Goal: Task Accomplishment & Management: Manage account settings

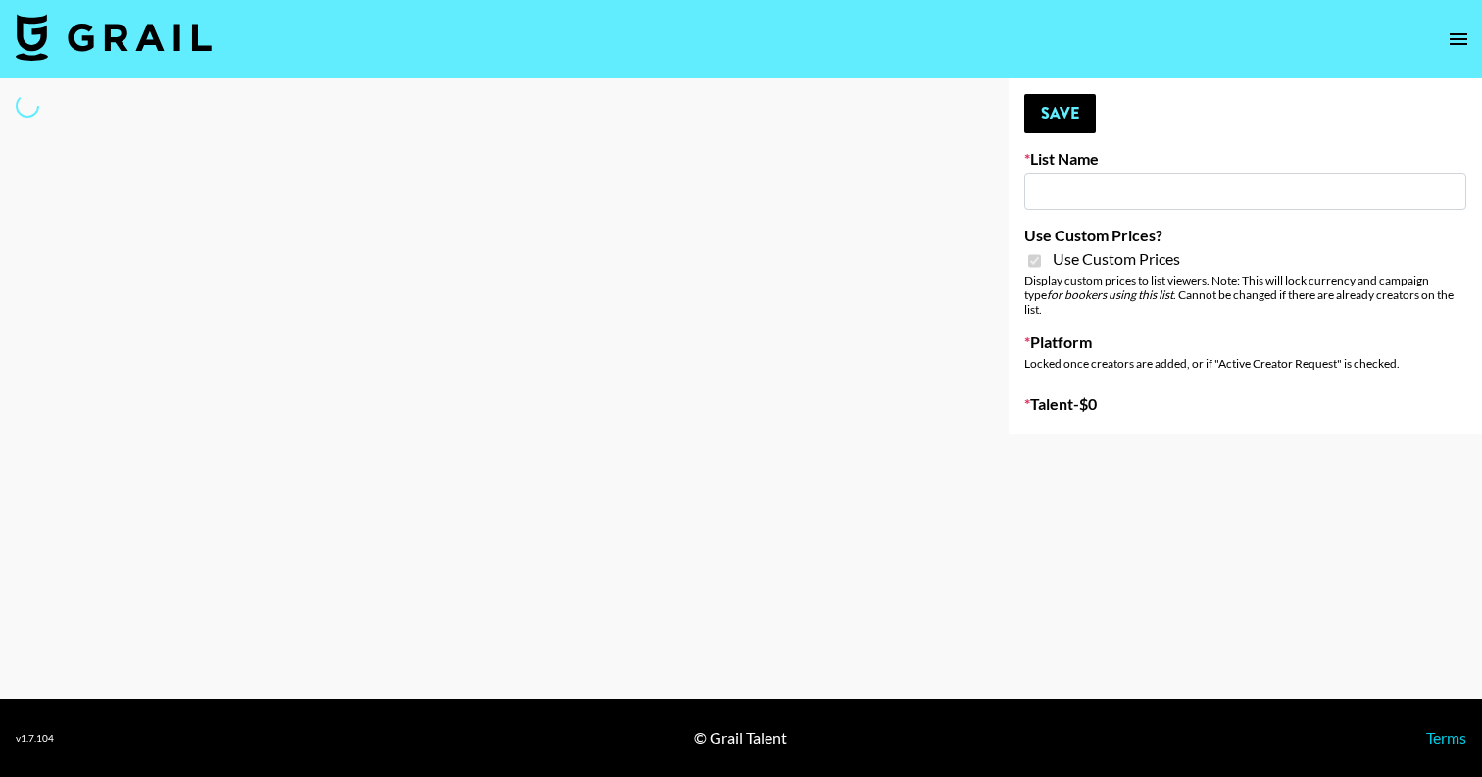
type input "vals"
checkbox input "true"
select select "Brand"
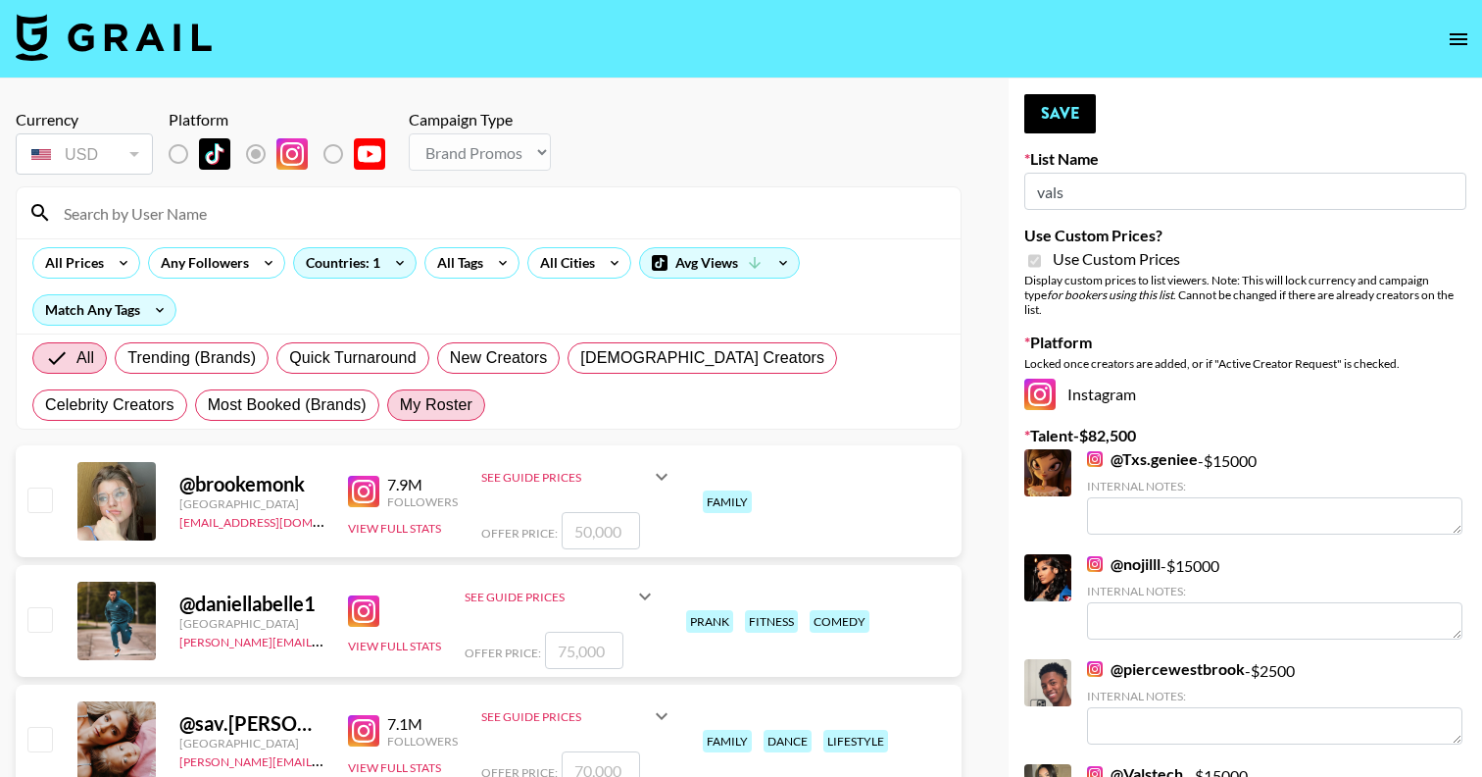
click at [400, 416] on span "My Roster" at bounding box center [436, 405] width 73 height 24
click at [400, 405] on input "My Roster" at bounding box center [400, 405] width 0 height 0
radio input "true"
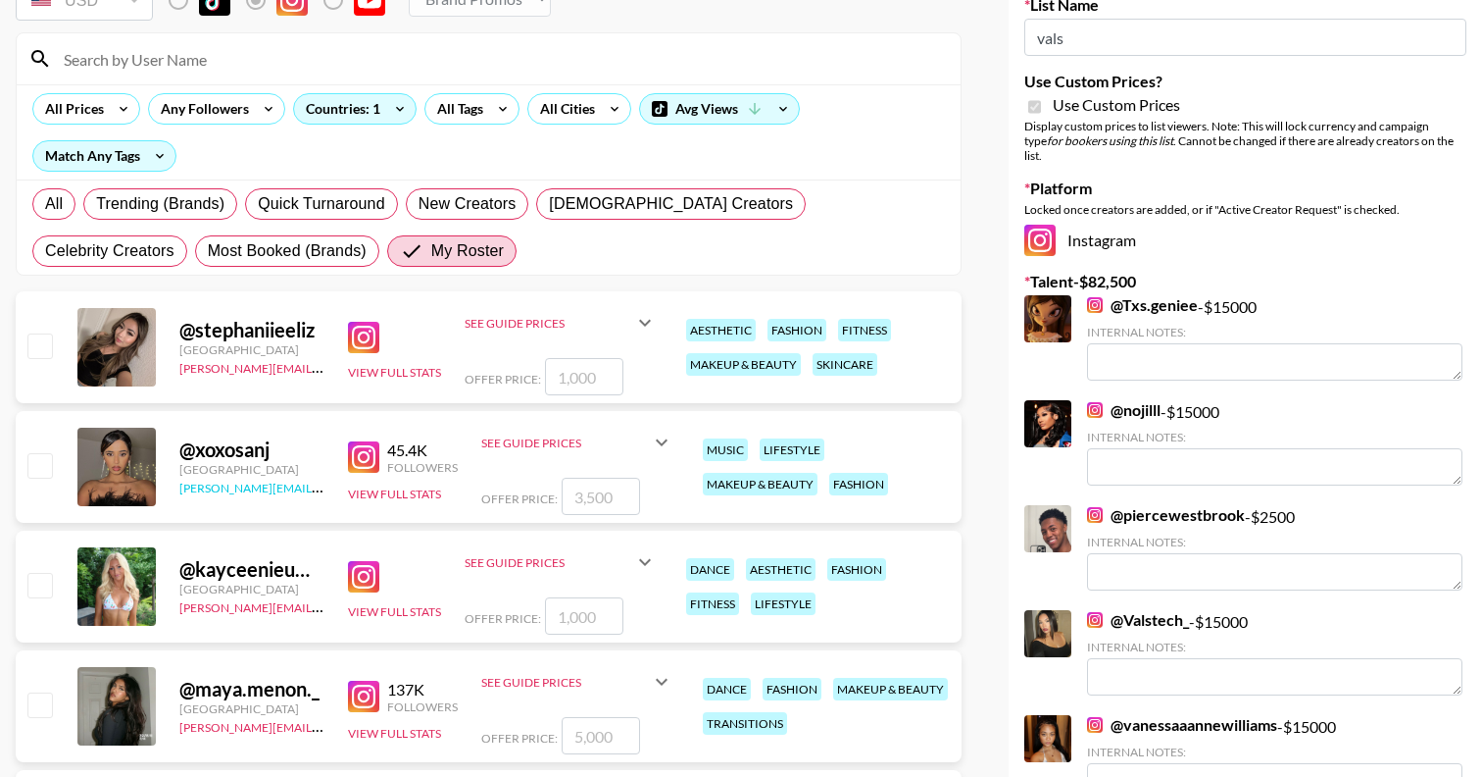
scroll to position [156, 0]
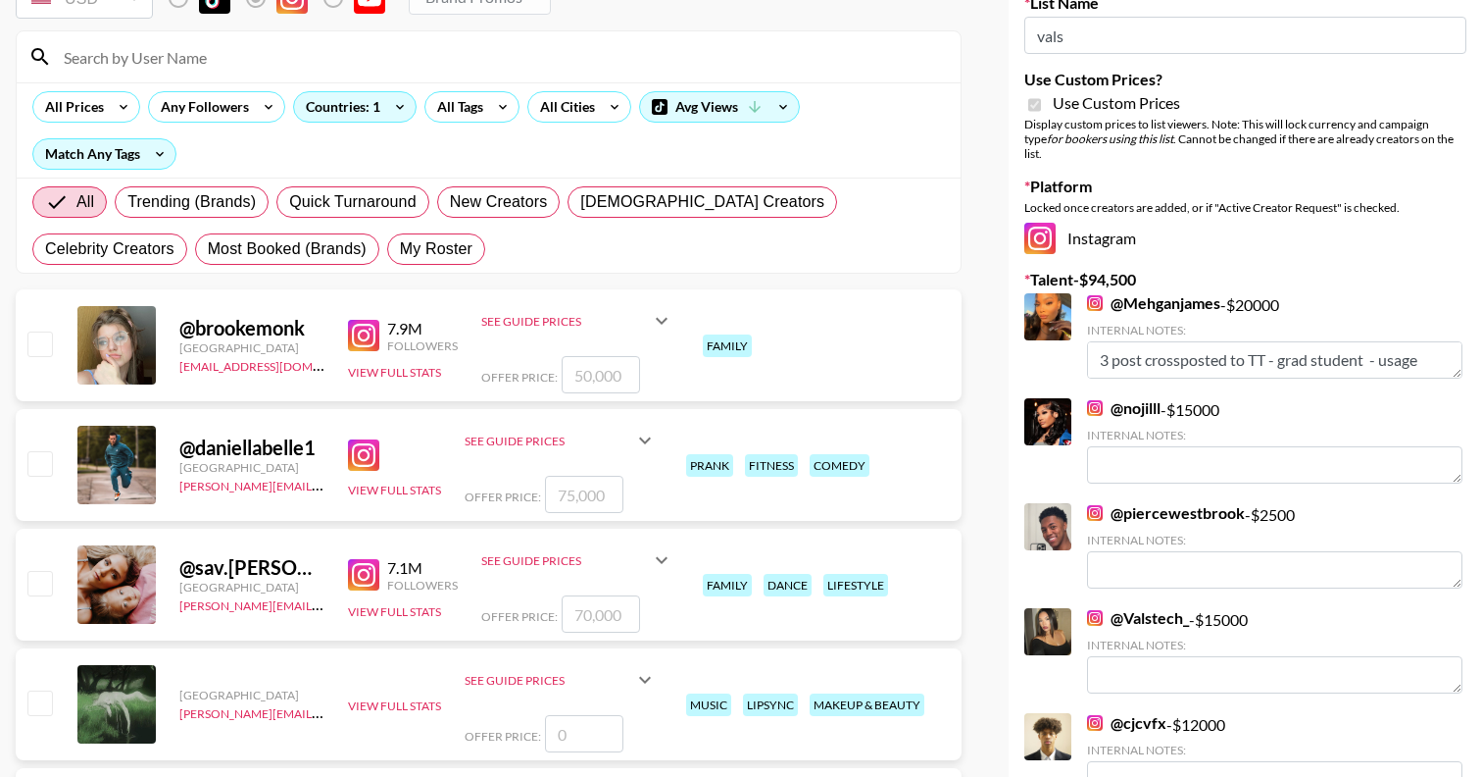
radio input "true"
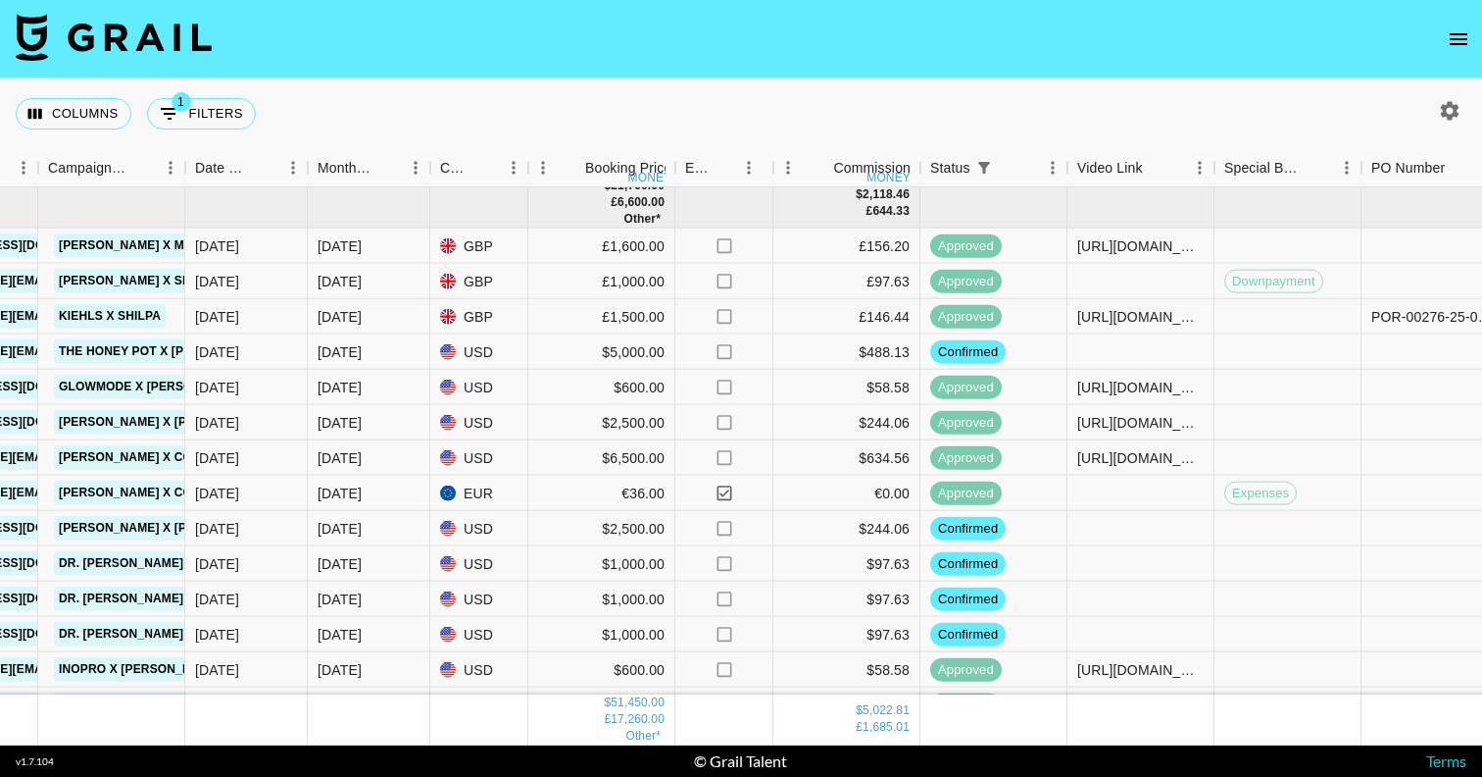
scroll to position [364, 908]
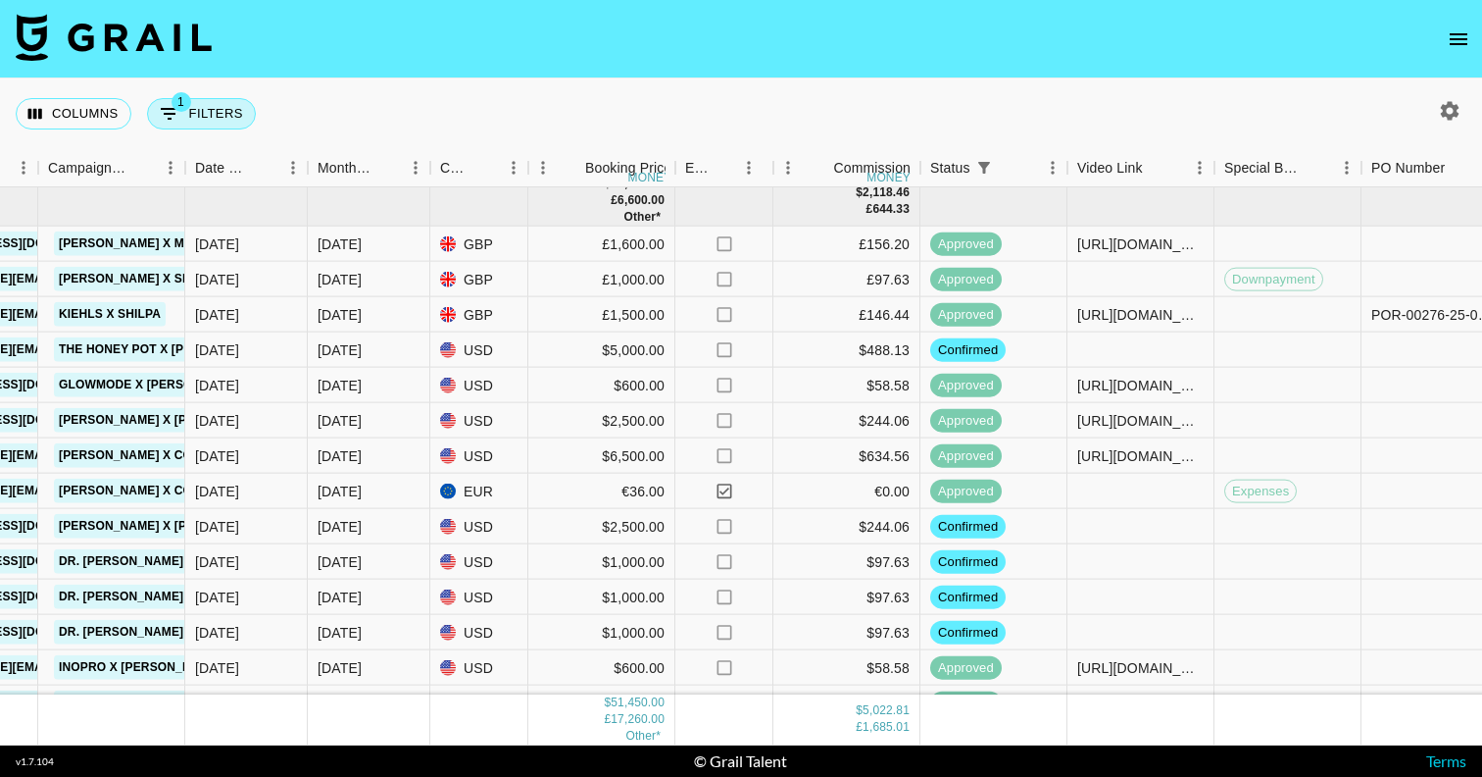
click at [207, 116] on button "1 Filters" at bounding box center [201, 113] width 109 height 31
select select "status"
select select "isNotAnyOf"
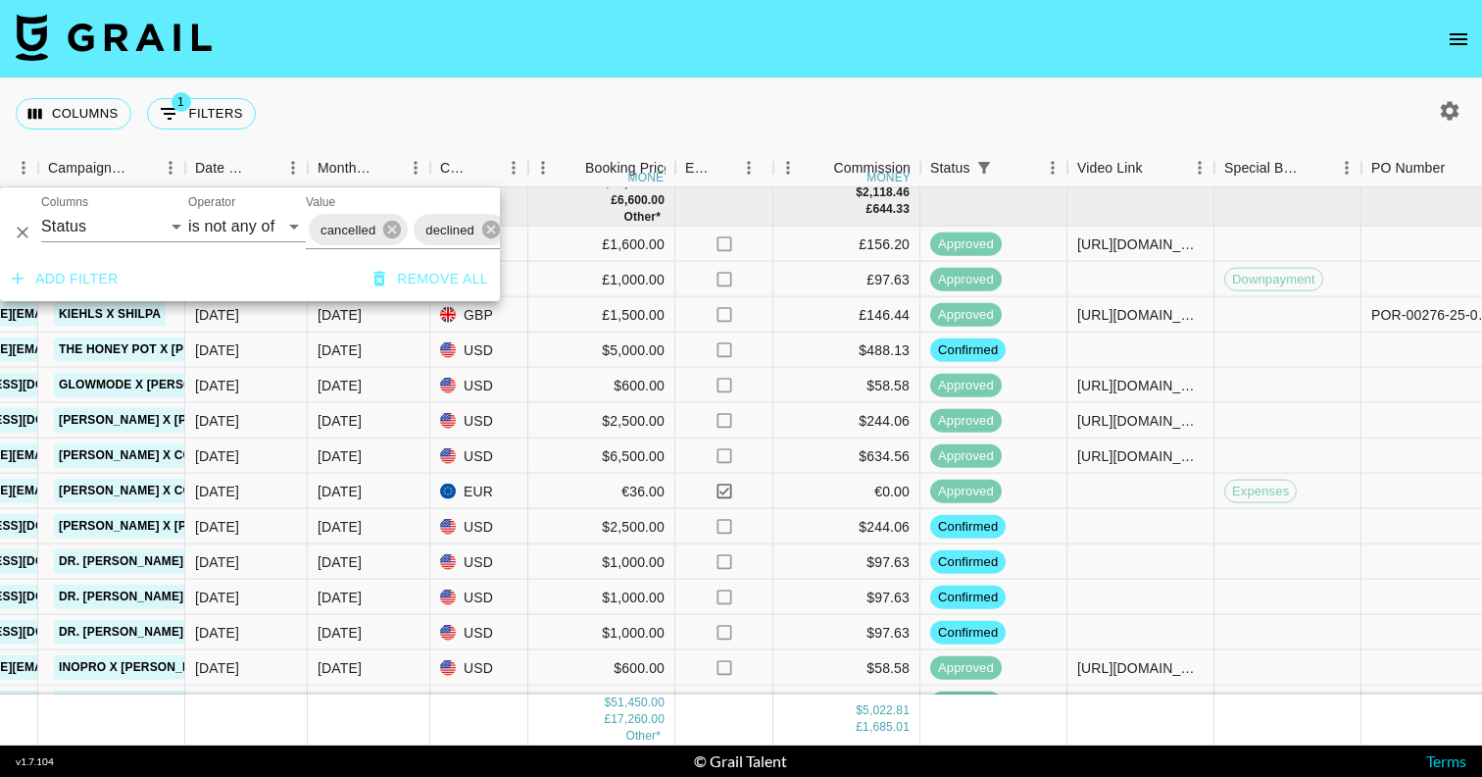
click at [411, 244] on div "cancelled declined" at bounding box center [453, 230] width 294 height 38
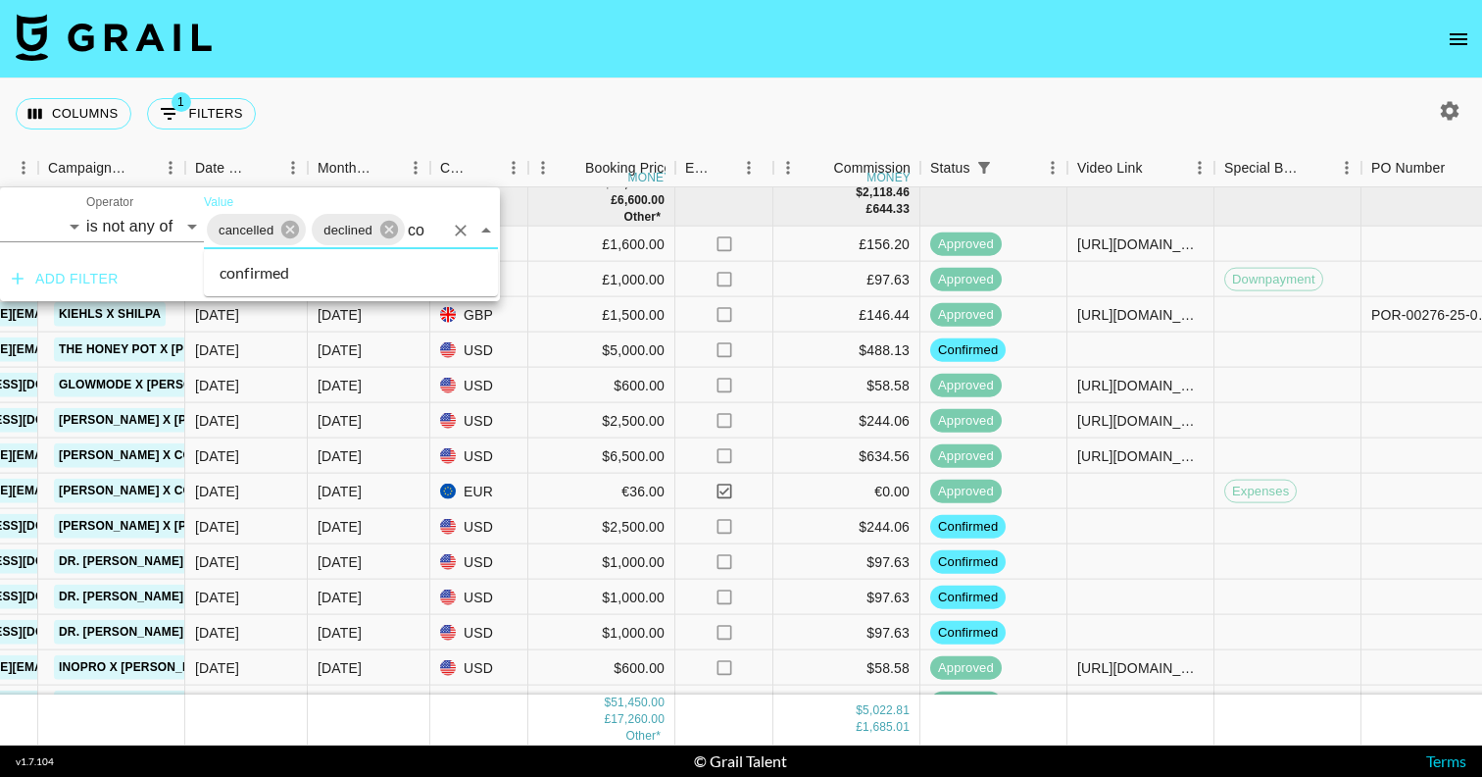
type input "con"
click at [338, 277] on li "confirmed" at bounding box center [351, 272] width 294 height 31
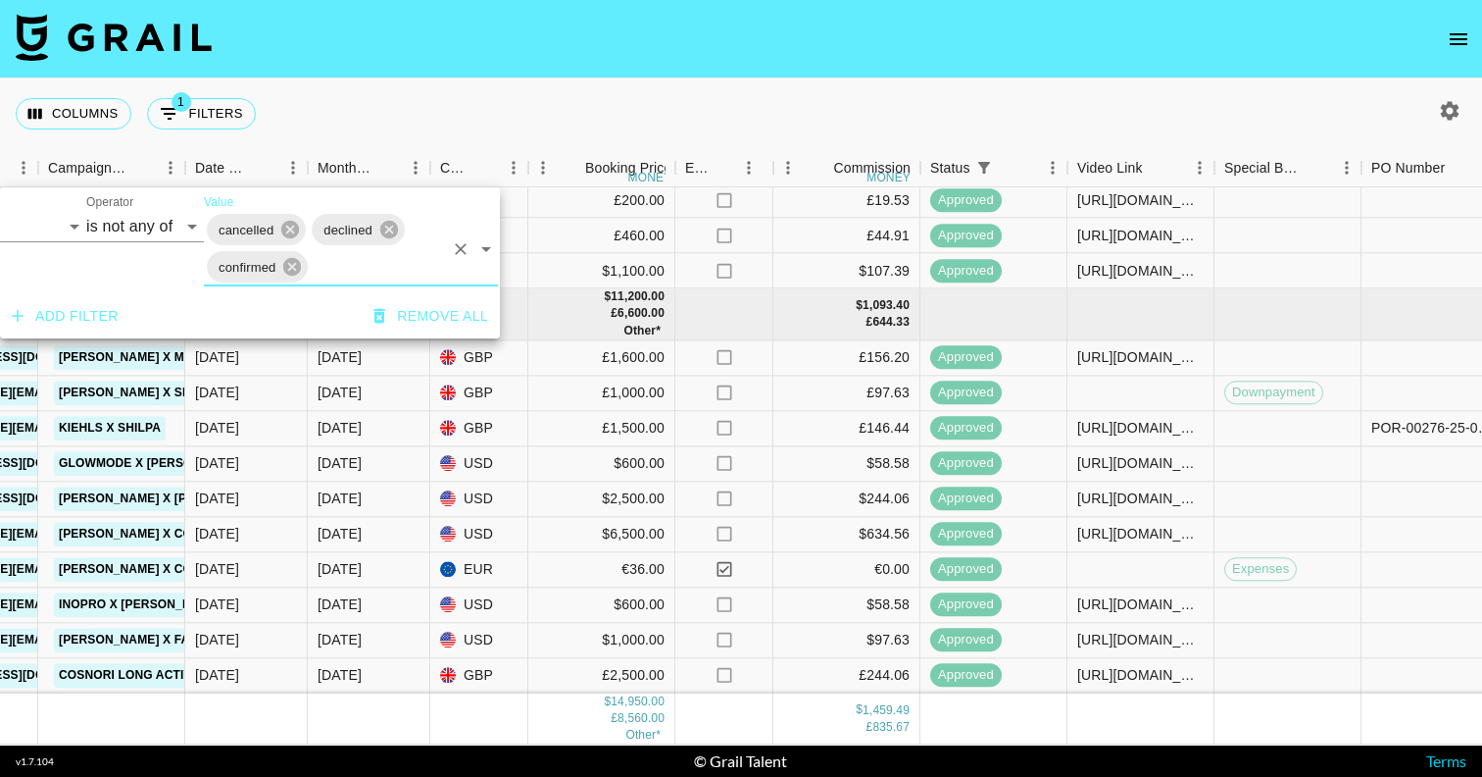
scroll to position [249, 908]
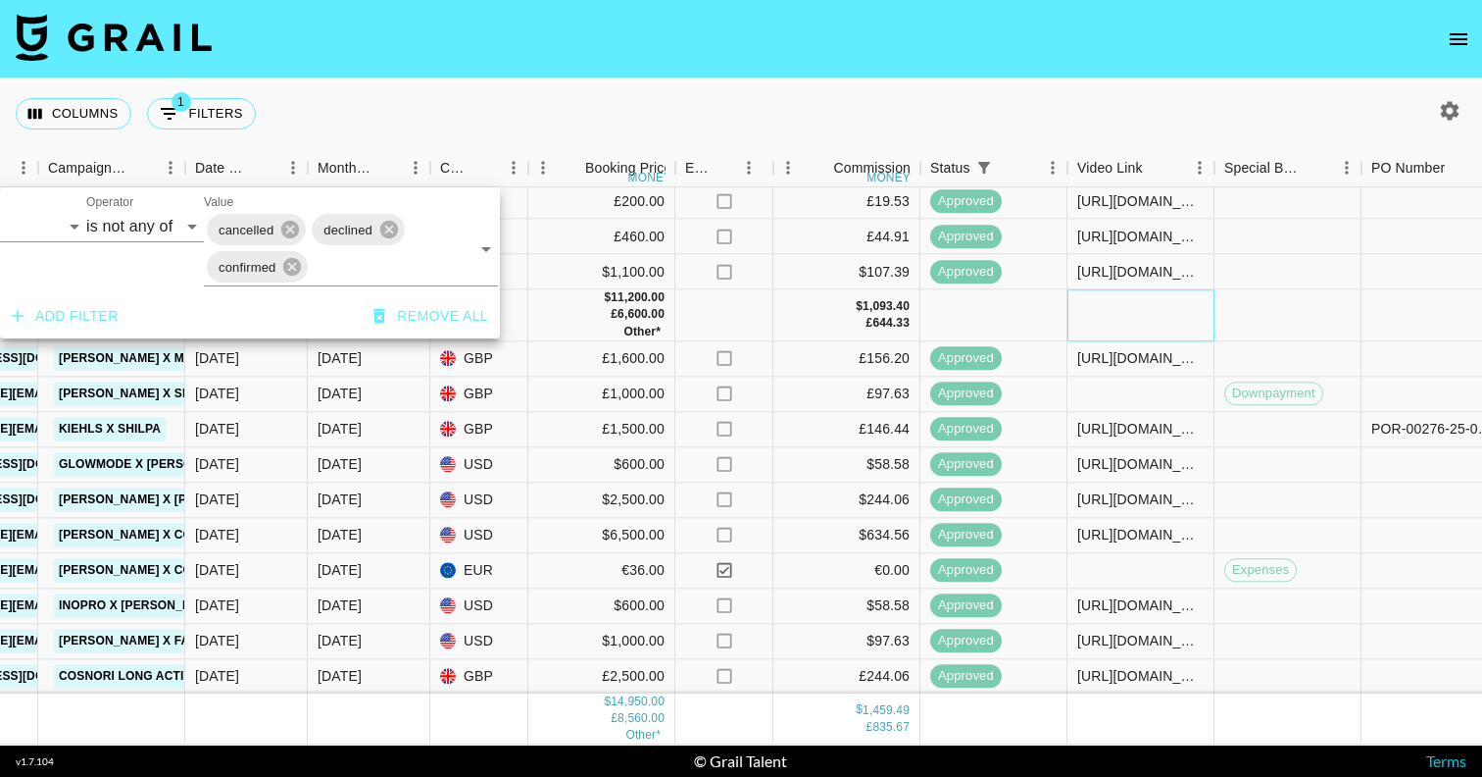
click at [1070, 327] on div at bounding box center [1141, 315] width 147 height 51
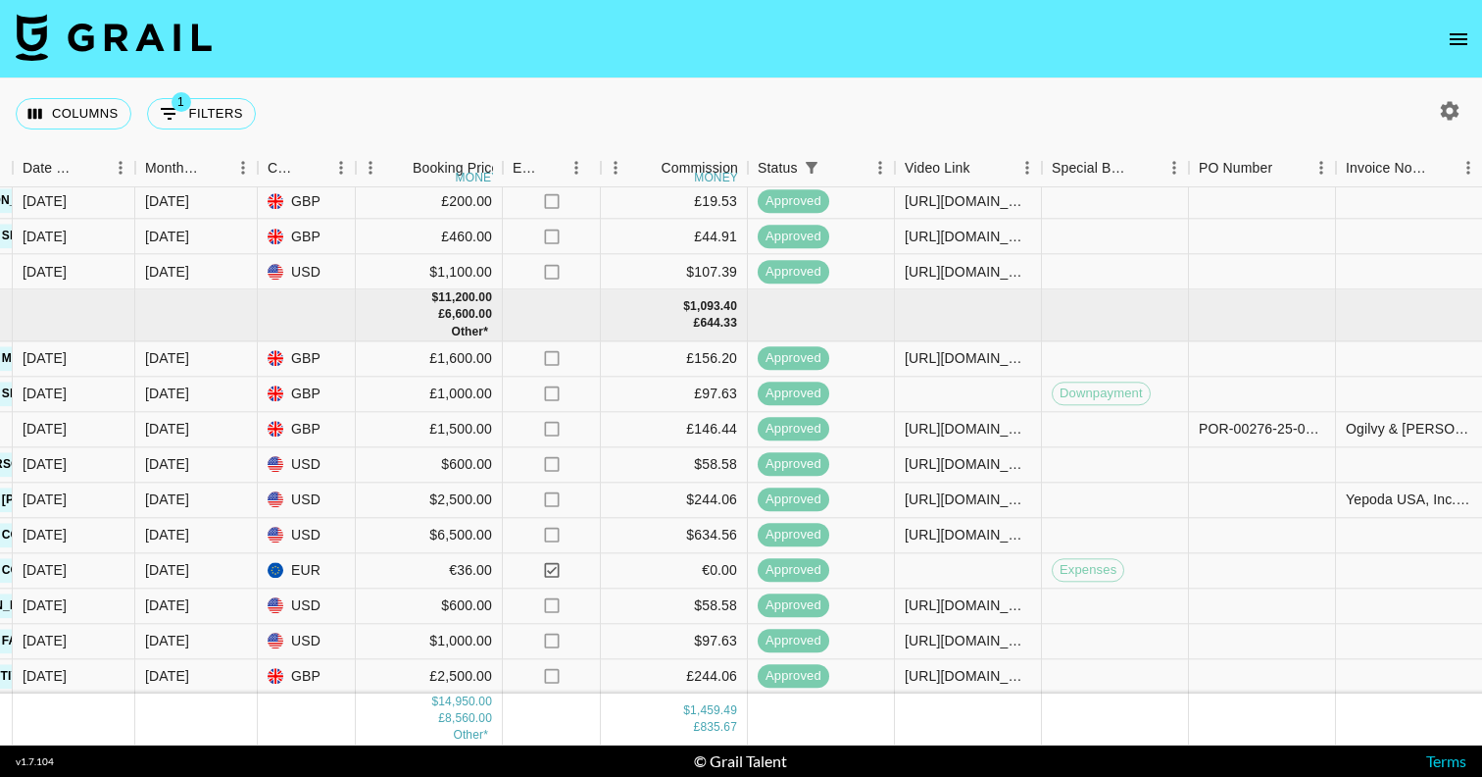
scroll to position [249, 1081]
click at [195, 125] on button "1 Filters" at bounding box center [201, 113] width 109 height 31
select select "status"
select select "isNotAnyOf"
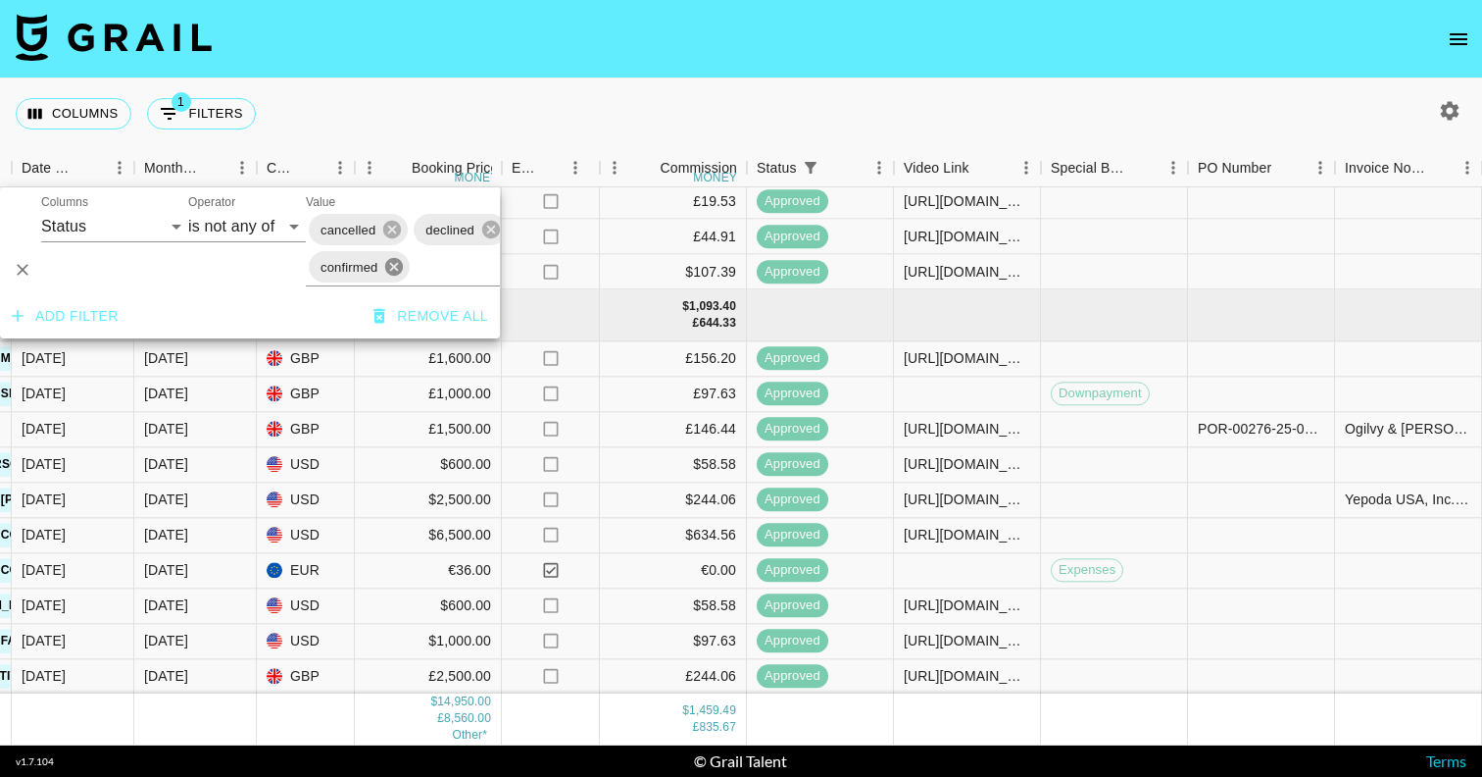
click at [393, 266] on icon at bounding box center [394, 267] width 22 height 22
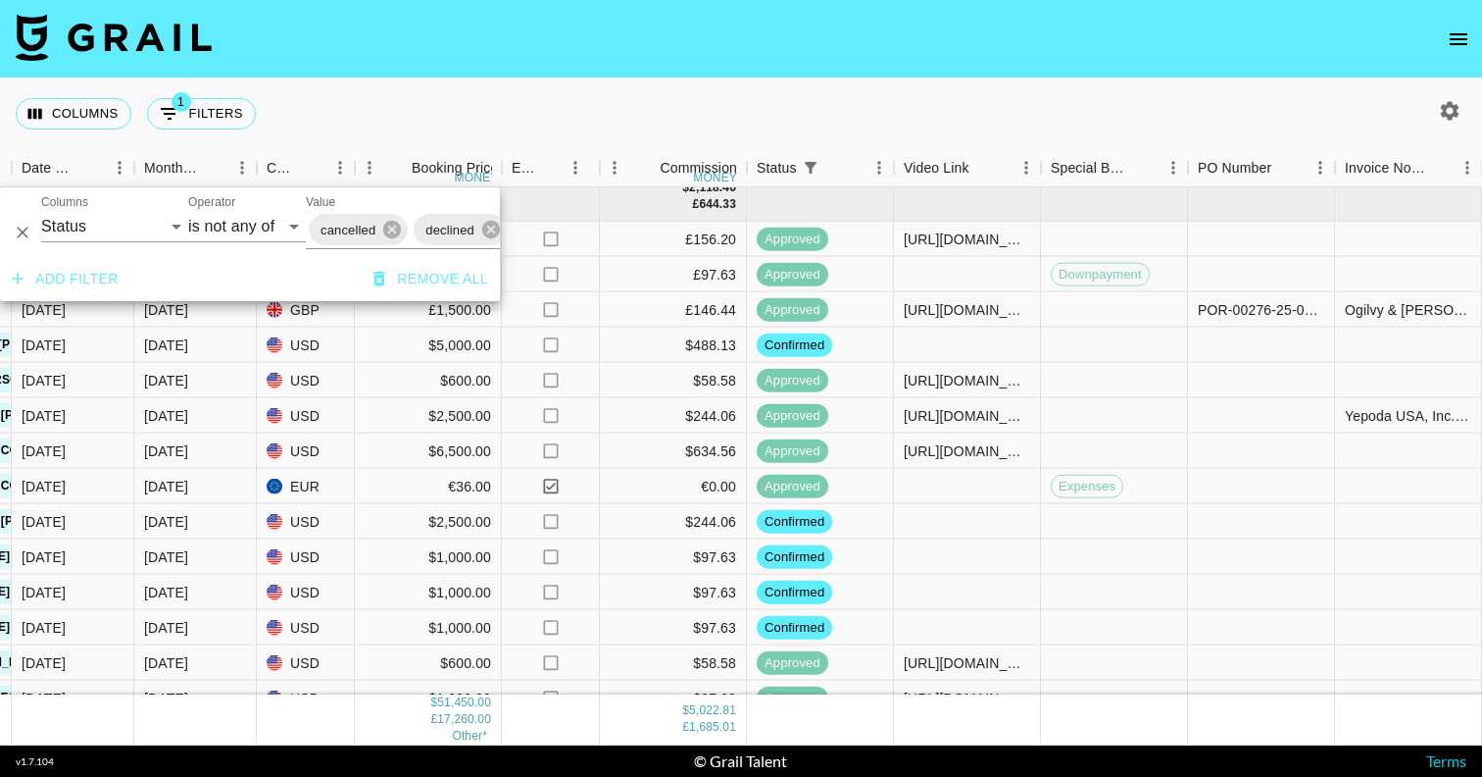
scroll to position [376, 1081]
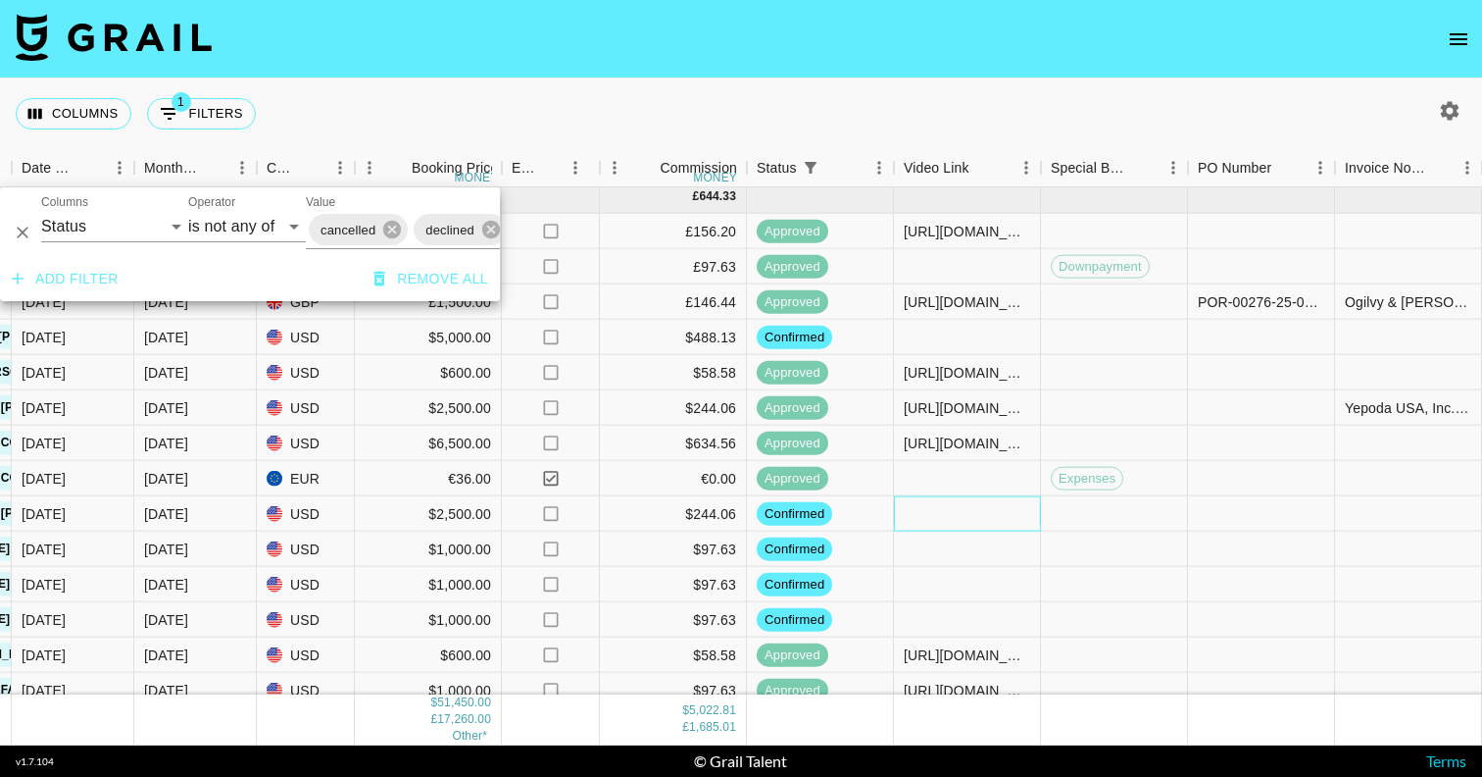
click at [944, 508] on div at bounding box center [967, 513] width 147 height 35
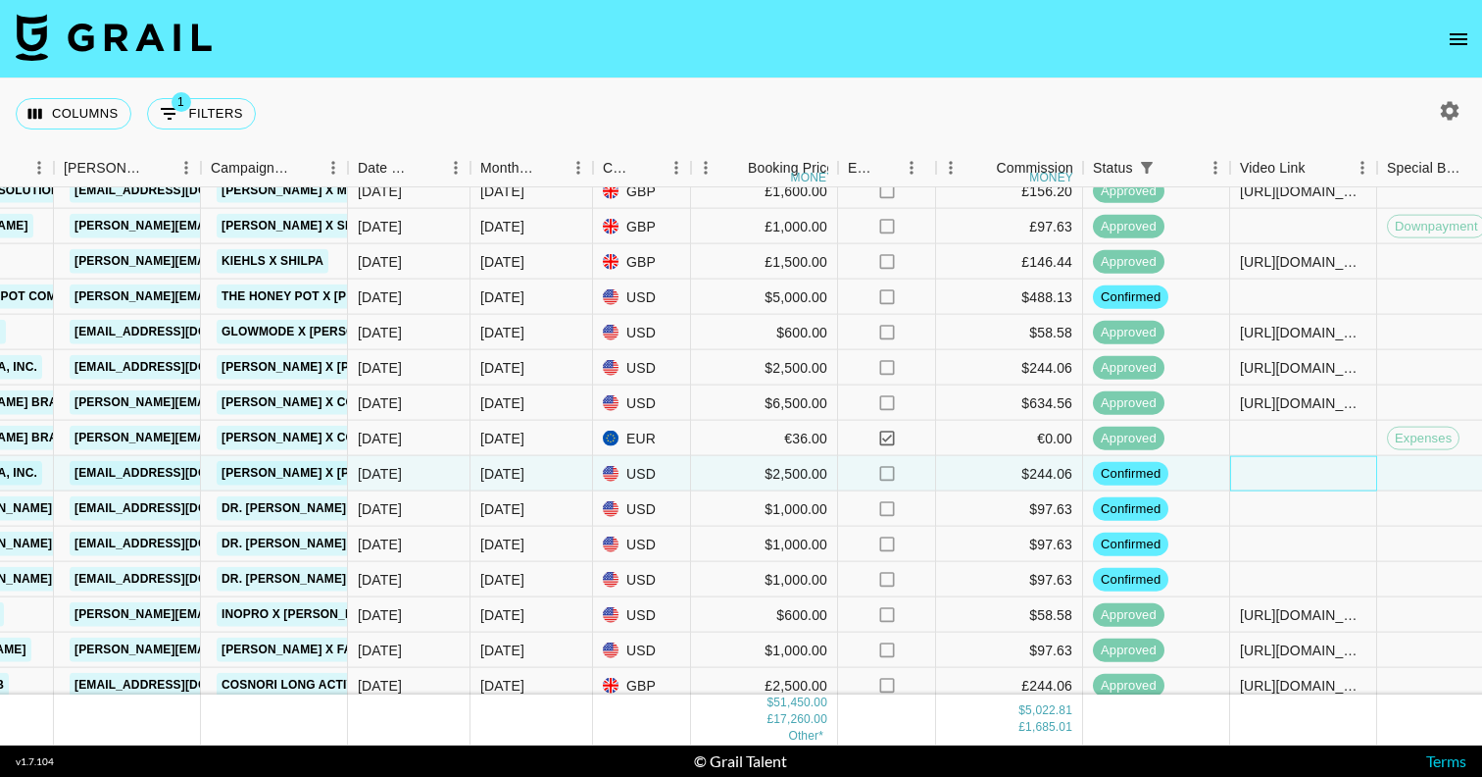
scroll to position [419, 745]
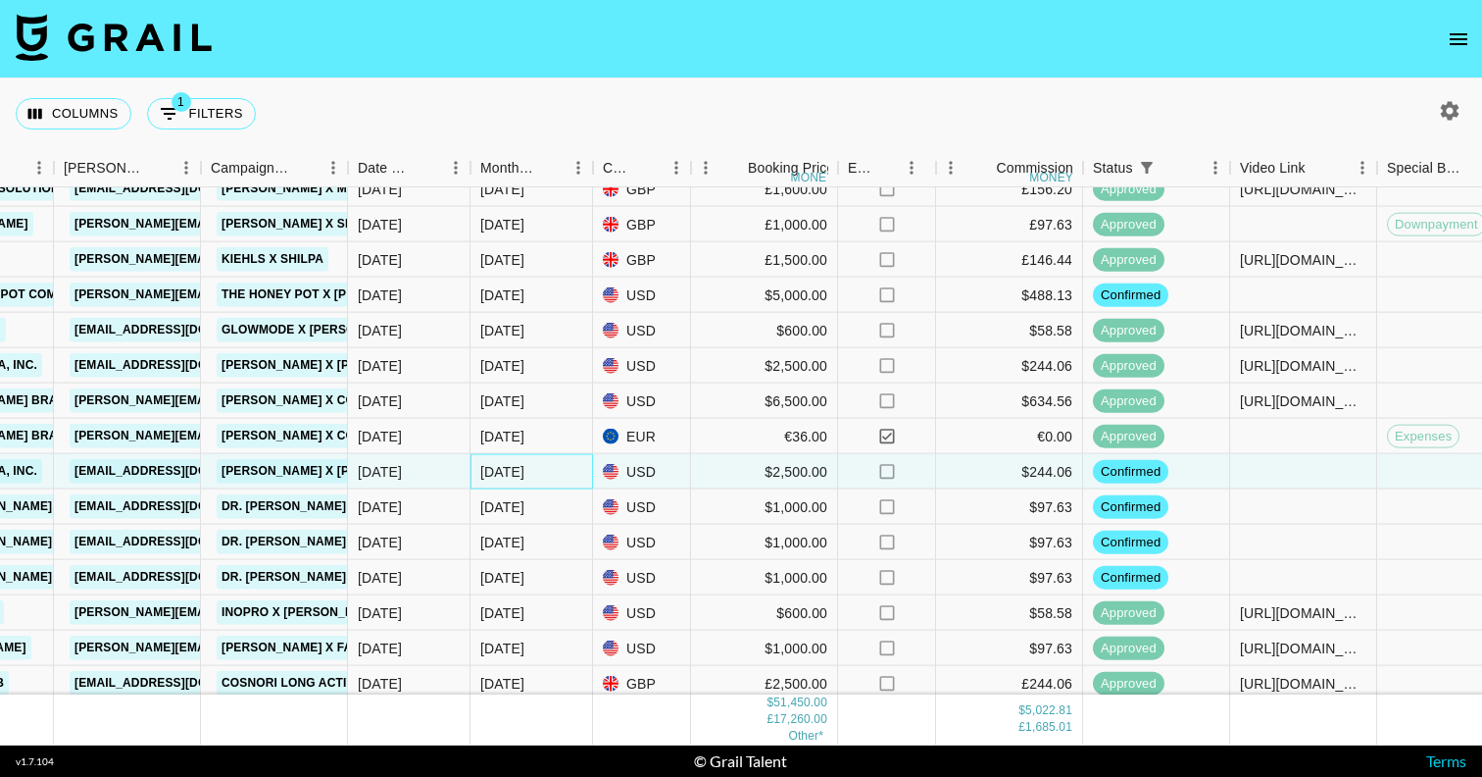
click at [506, 476] on div "Sep '25" at bounding box center [502, 472] width 44 height 20
click at [505, 473] on div "Sep '25" at bounding box center [502, 472] width 44 height 20
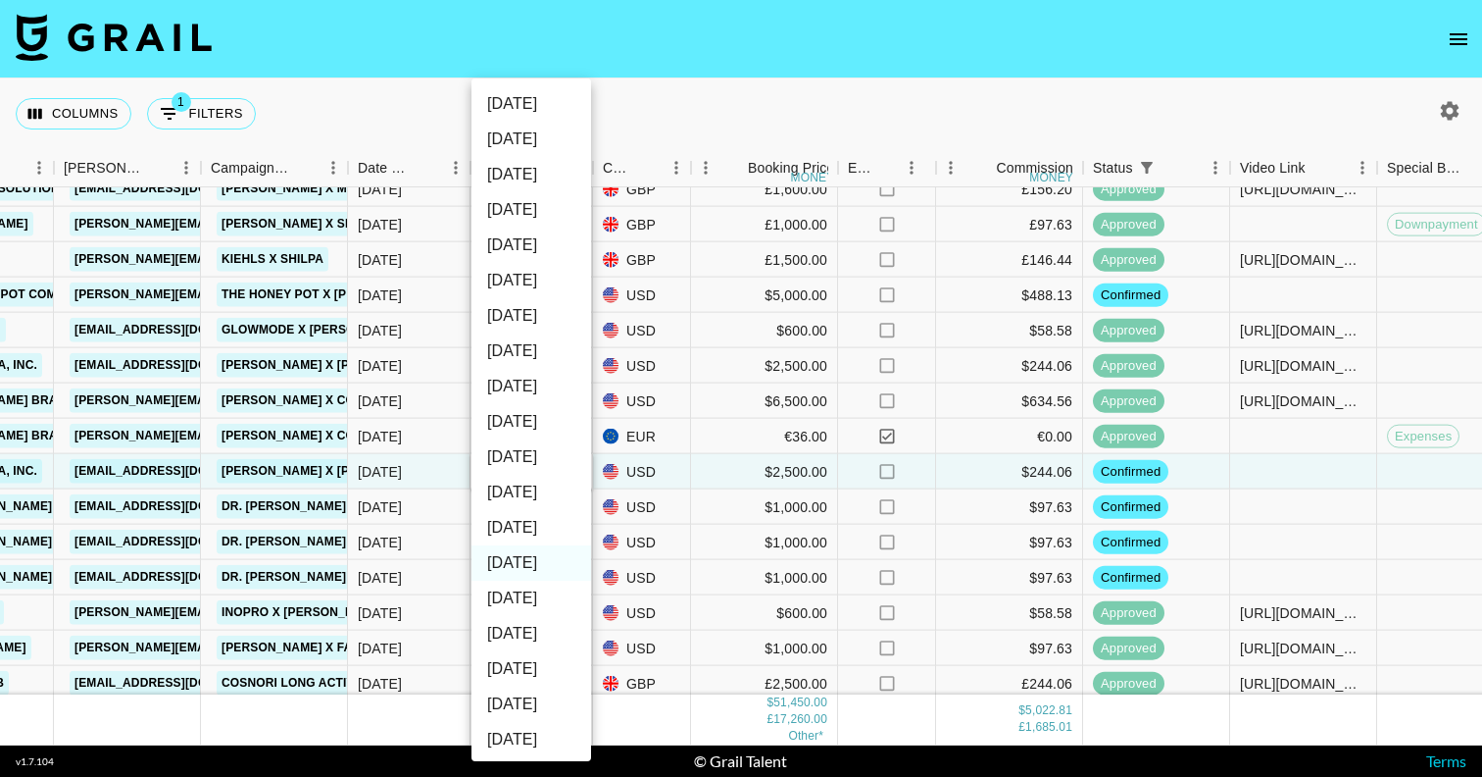
click at [529, 526] on li "Oct '25" at bounding box center [532, 527] width 120 height 35
type input "Oct '25"
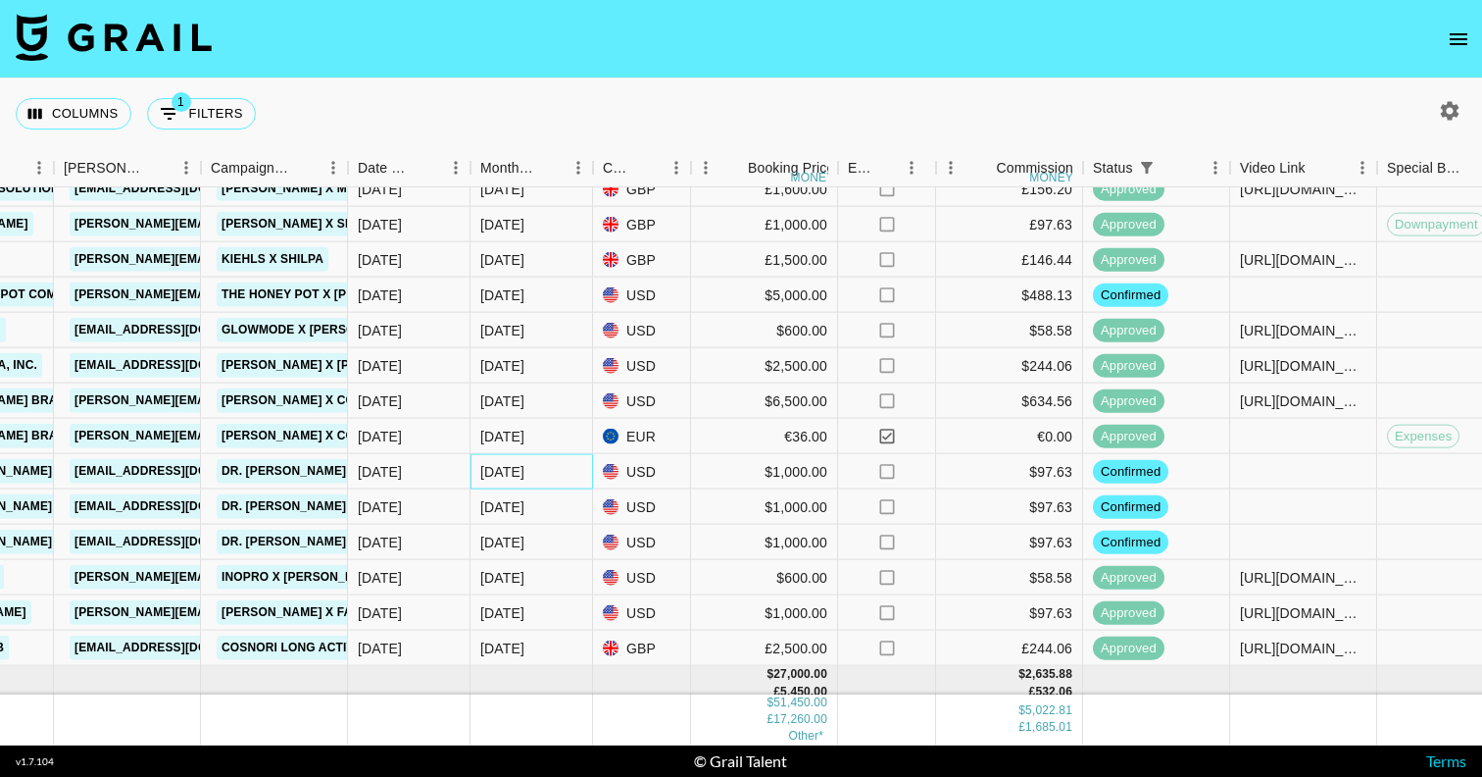
click at [536, 470] on div "Sep '25" at bounding box center [532, 471] width 123 height 35
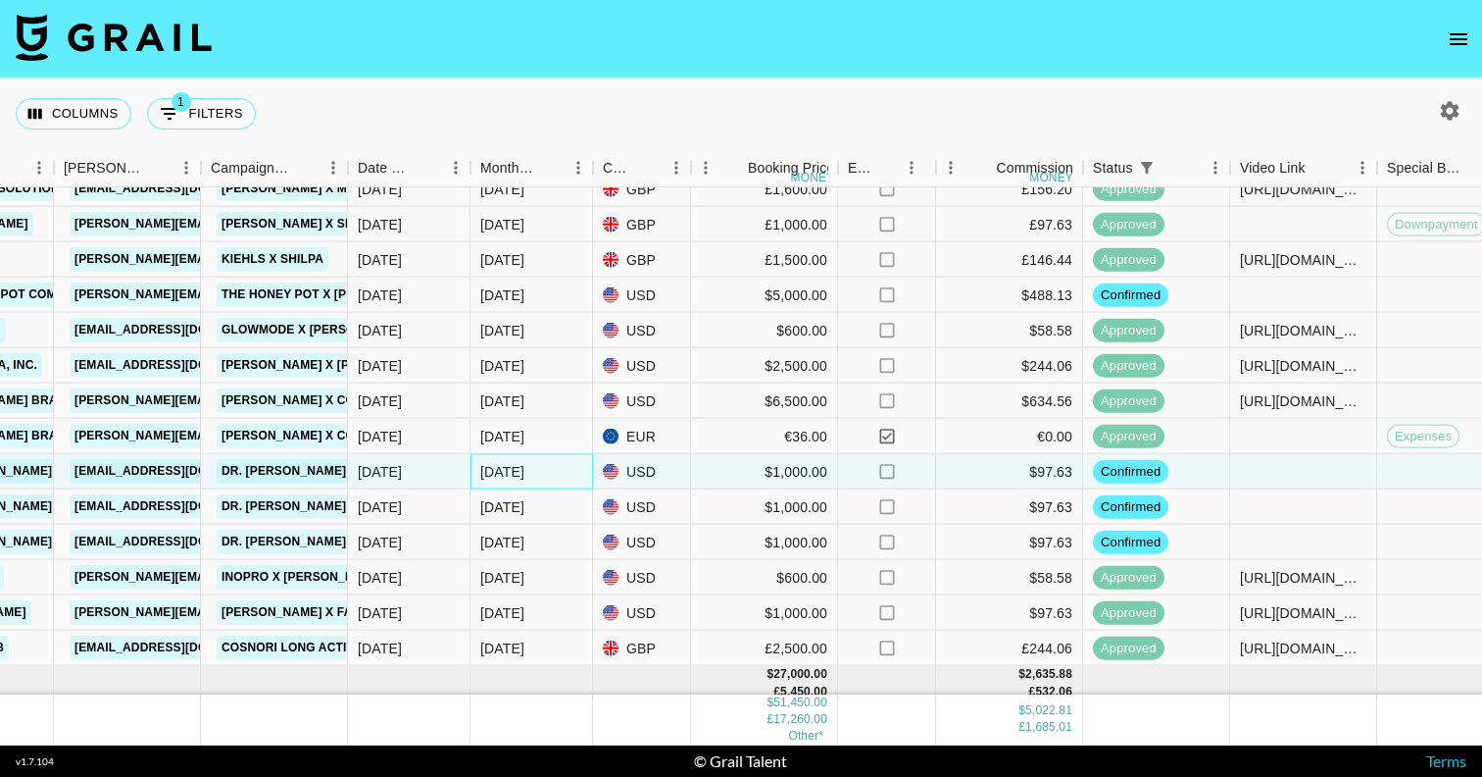
click at [536, 470] on div "Sep '25" at bounding box center [532, 471] width 123 height 35
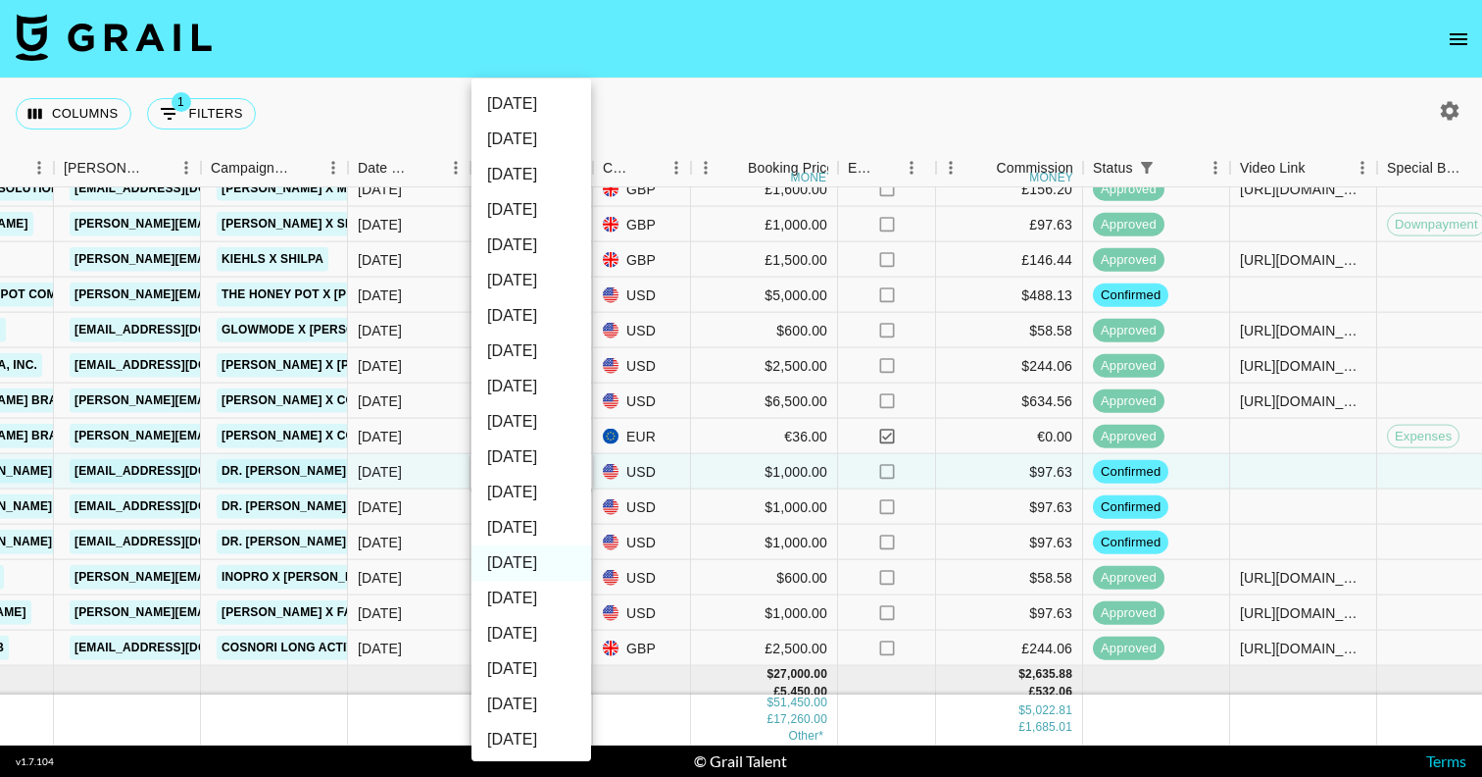
click at [546, 522] on li "Oct '25" at bounding box center [532, 527] width 120 height 35
type input "Oct '25"
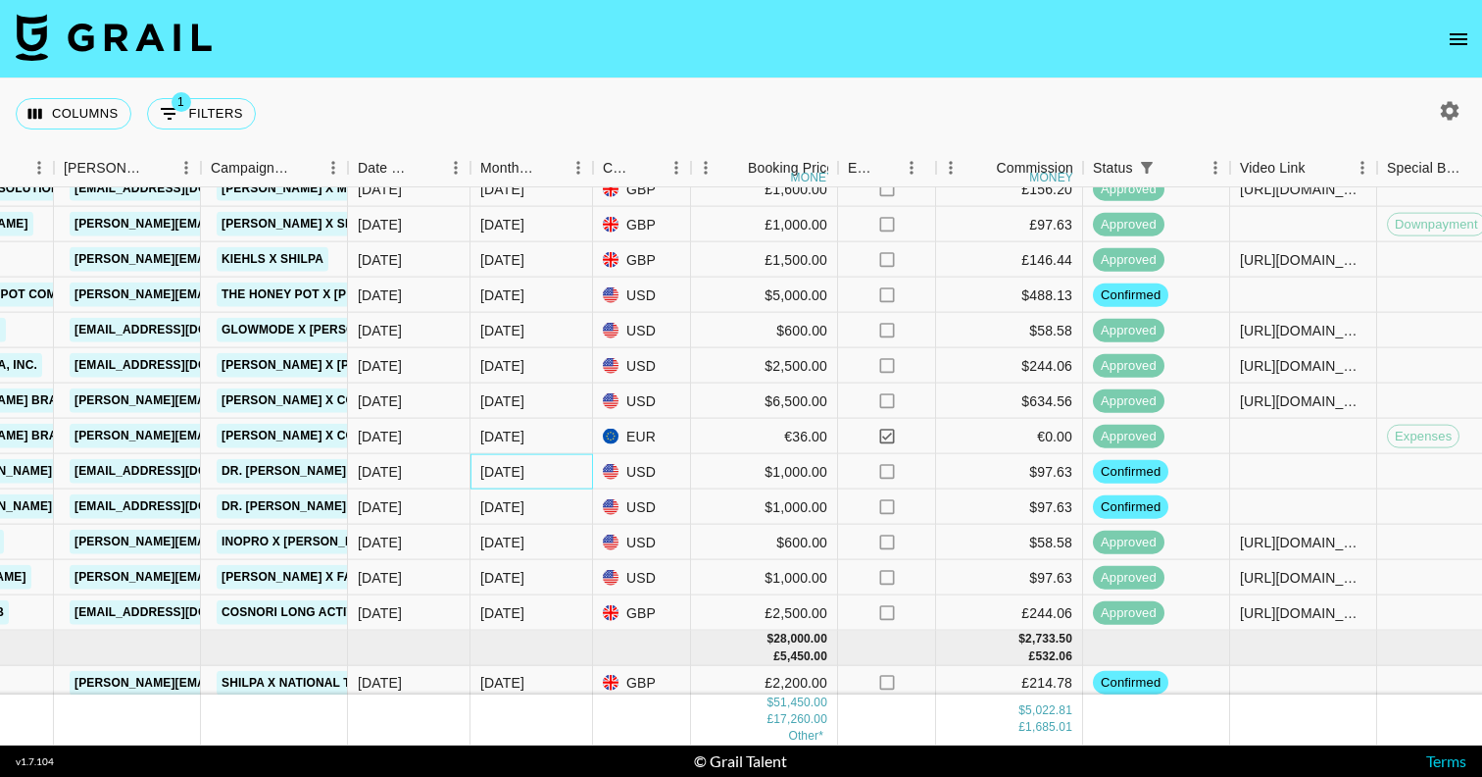
click at [504, 472] on div "Sep '25" at bounding box center [502, 472] width 44 height 20
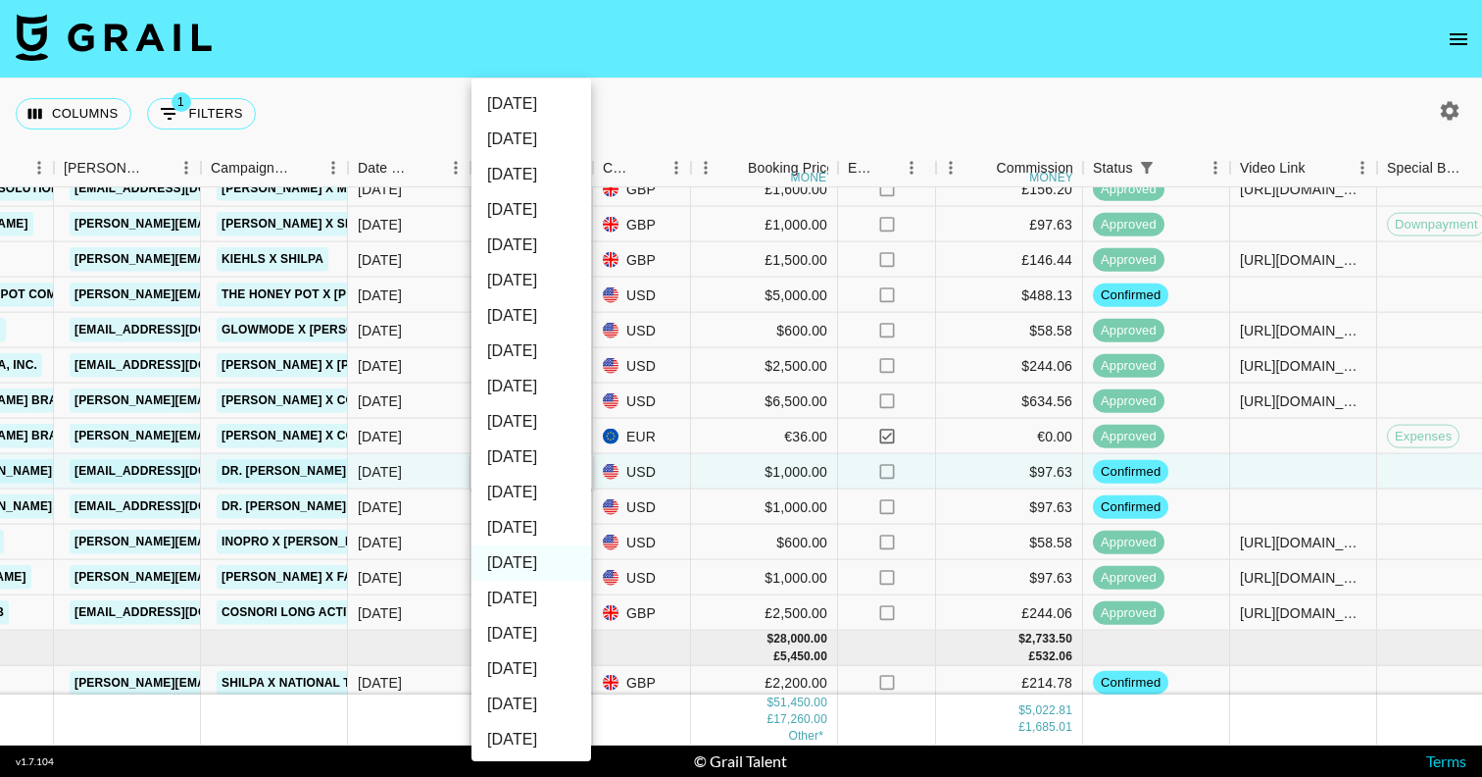
click at [535, 526] on li "Oct '25" at bounding box center [532, 527] width 120 height 35
type input "Oct '25"
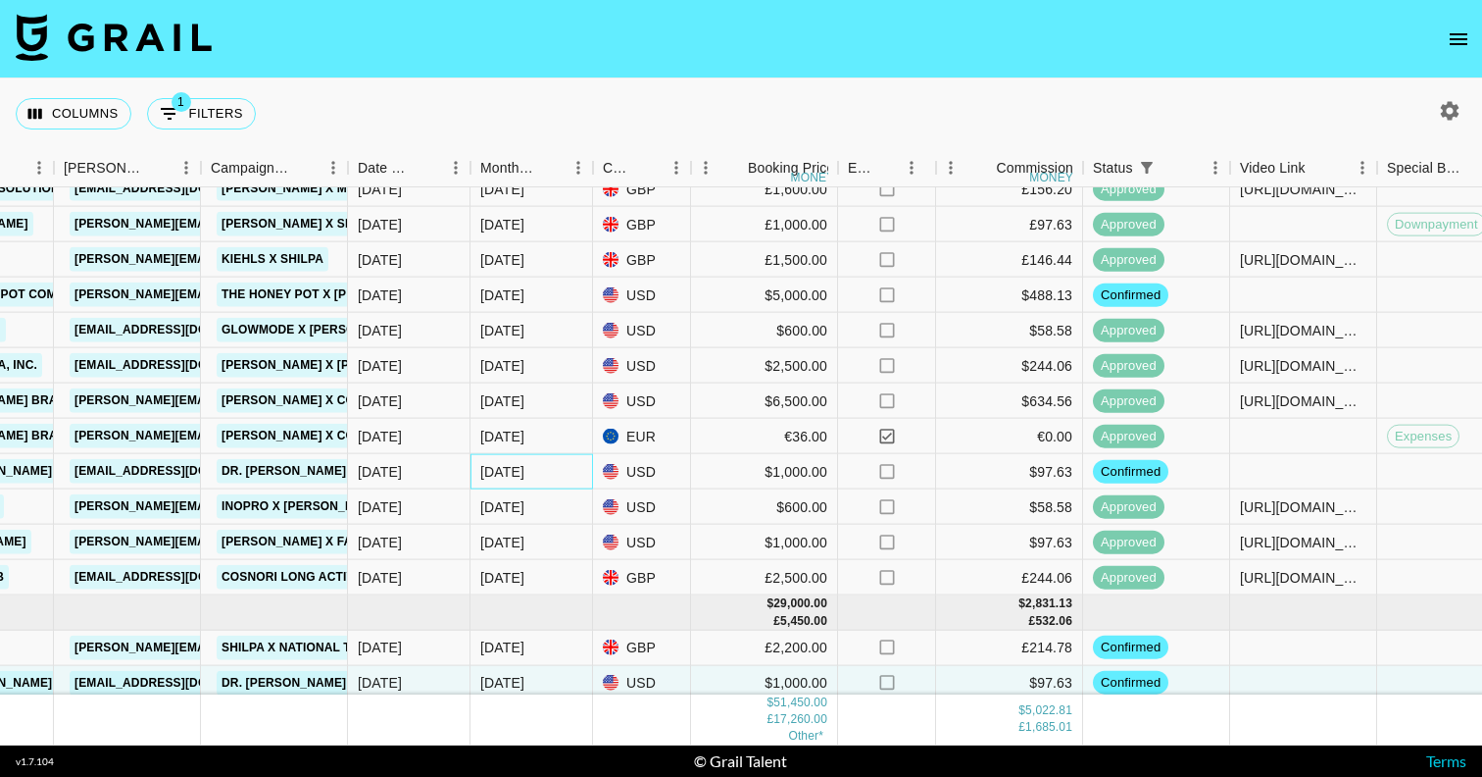
click at [528, 470] on div "Sep '25" at bounding box center [532, 471] width 123 height 35
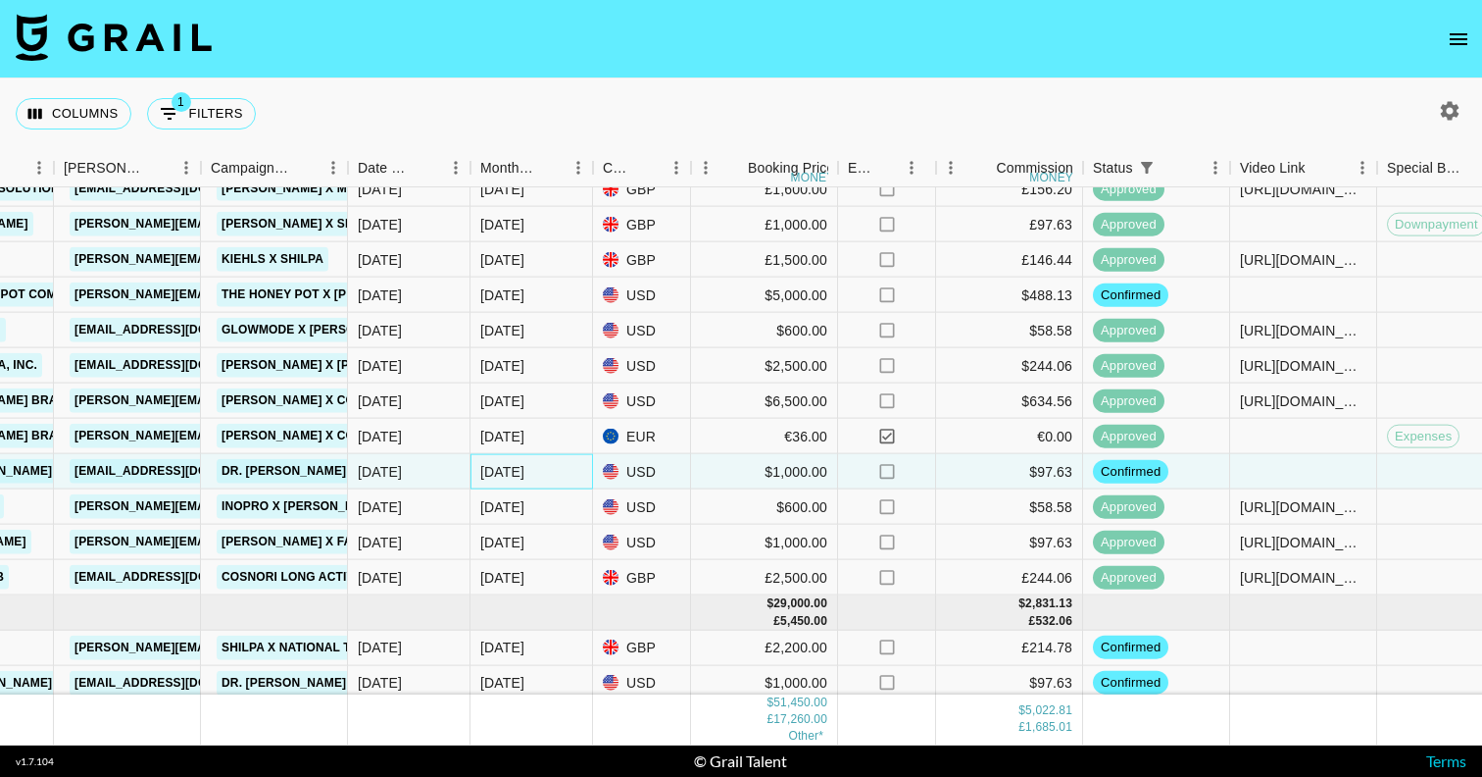
click at [528, 470] on div "Sep '25" at bounding box center [532, 471] width 123 height 35
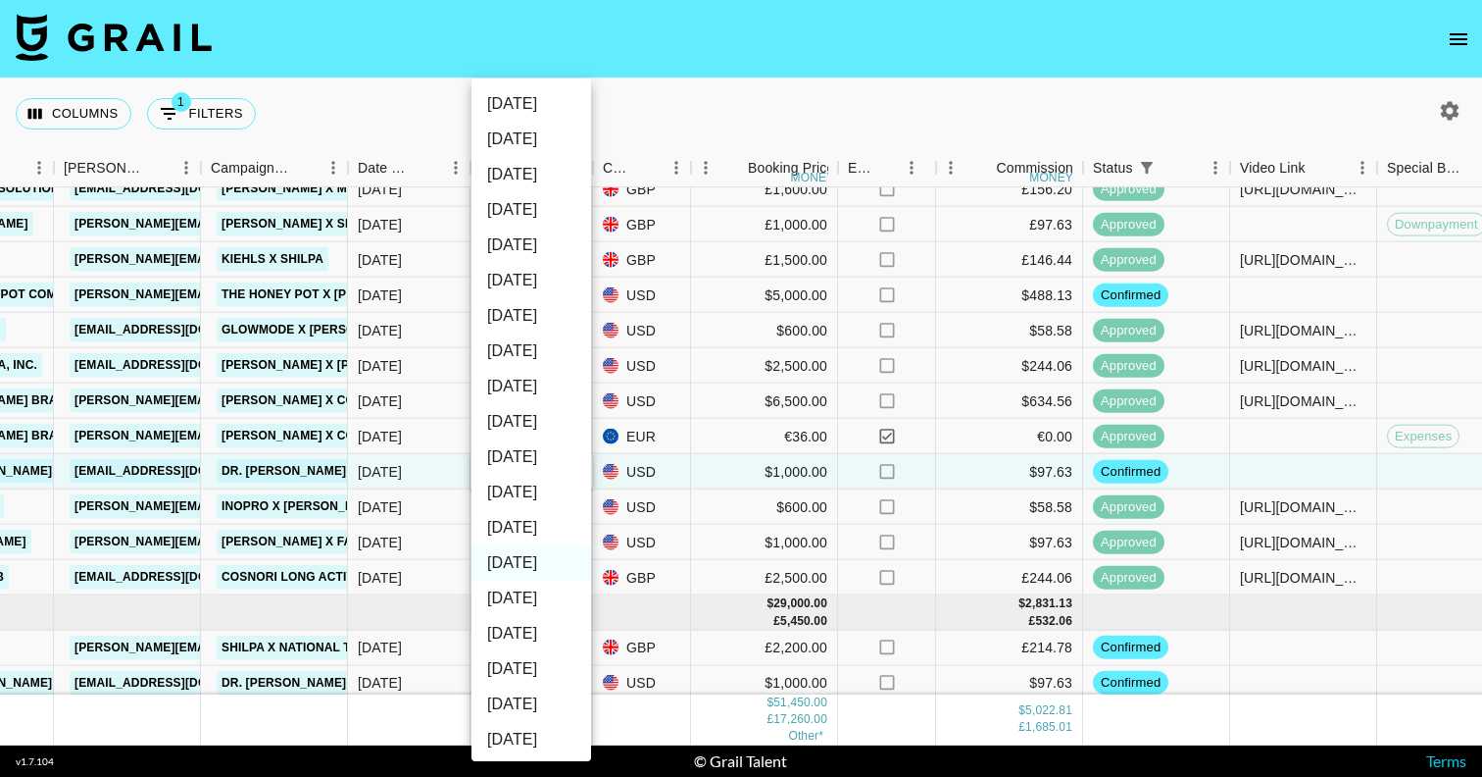
click at [526, 527] on li "Oct '25" at bounding box center [532, 527] width 120 height 35
type input "Oct '25"
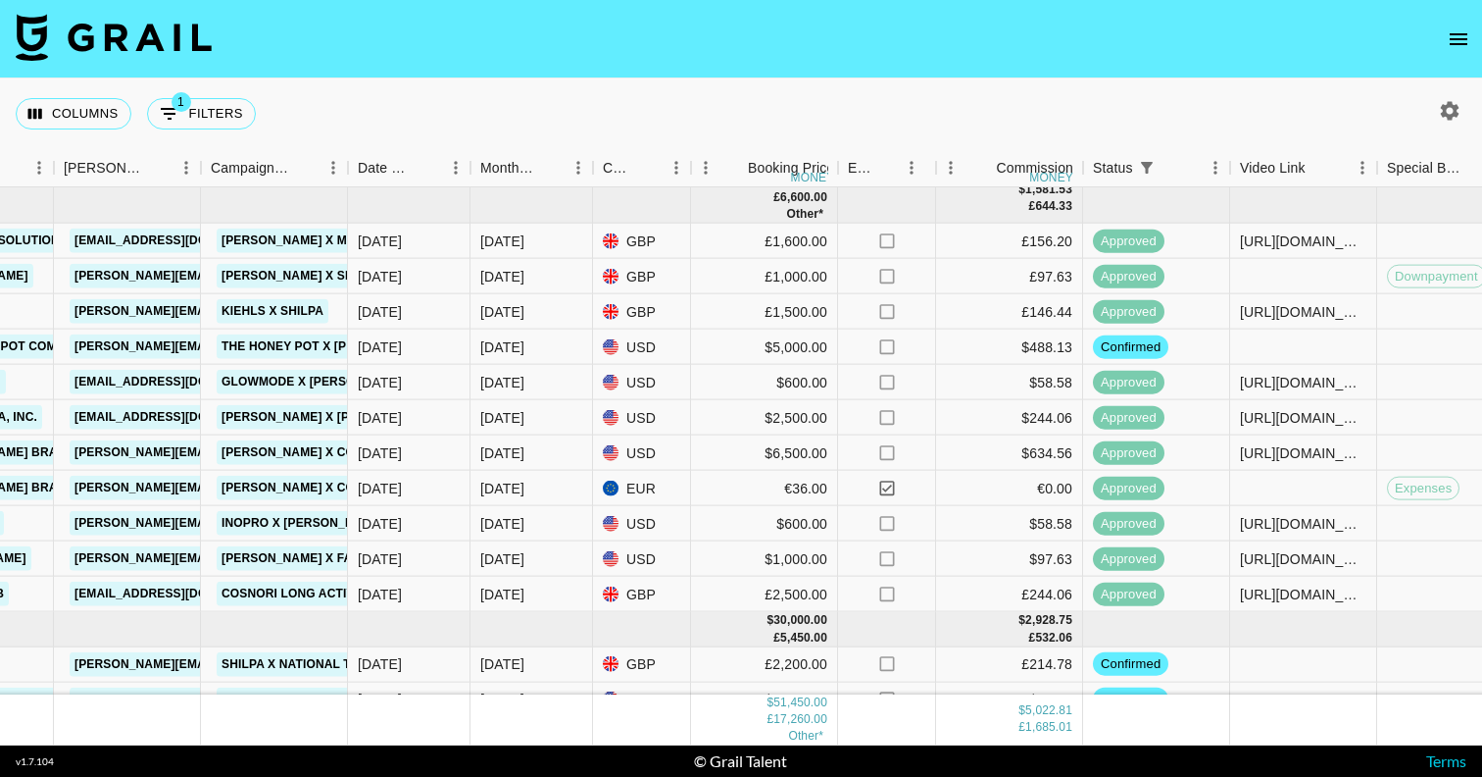
scroll to position [366, 745]
click at [515, 354] on div "Sep '25" at bounding box center [502, 348] width 44 height 20
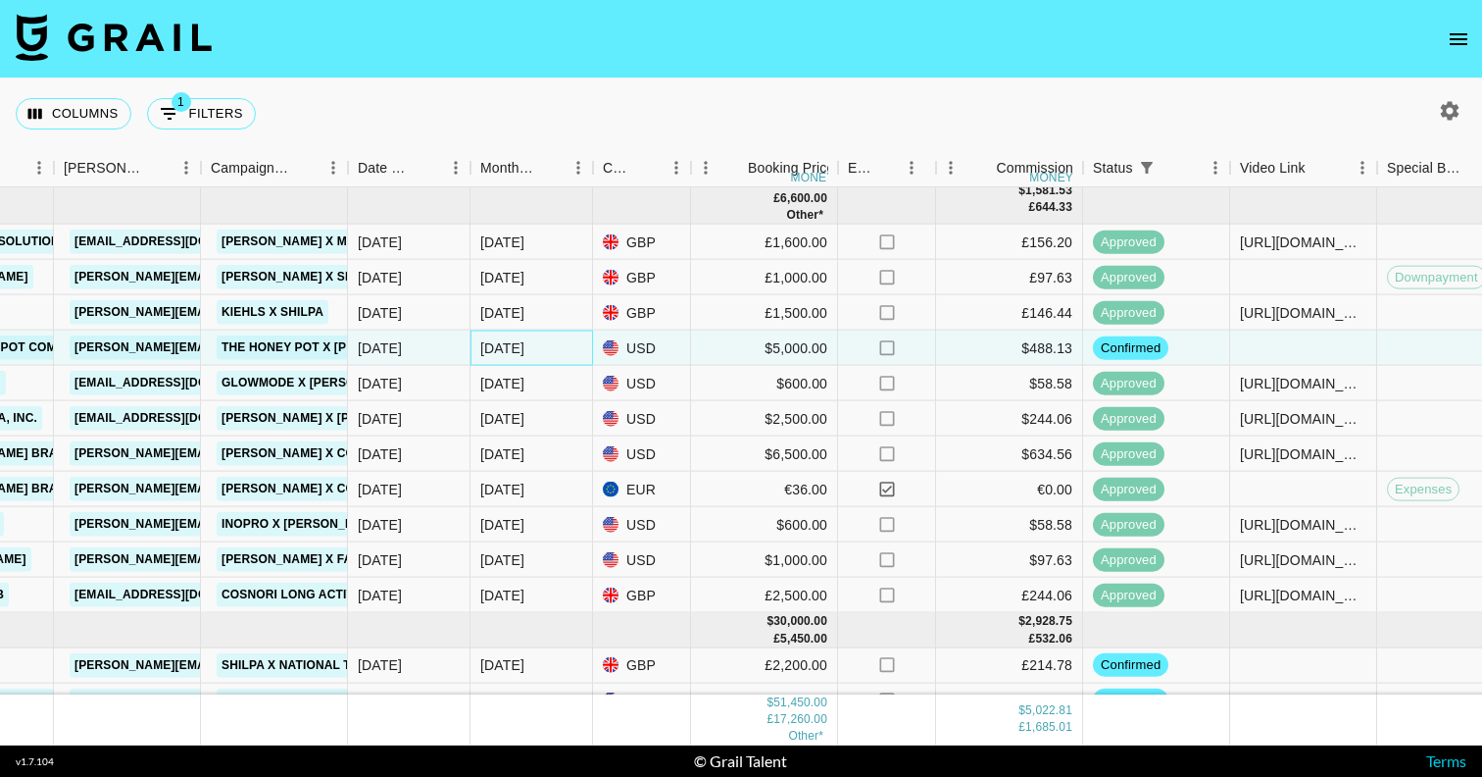
click at [515, 354] on div "Sep '25" at bounding box center [502, 348] width 44 height 20
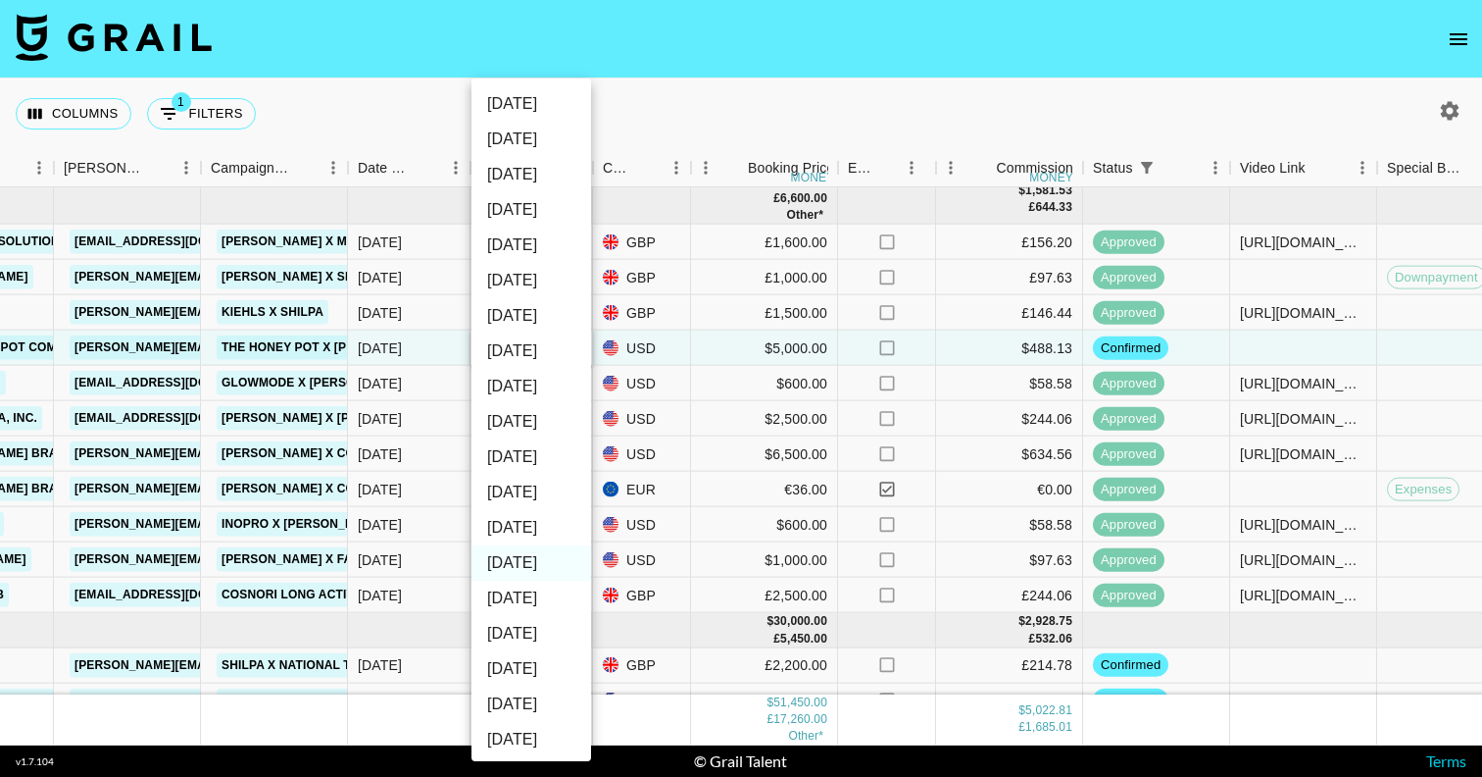
click at [540, 533] on li "Oct '25" at bounding box center [532, 527] width 120 height 35
type input "Oct '25"
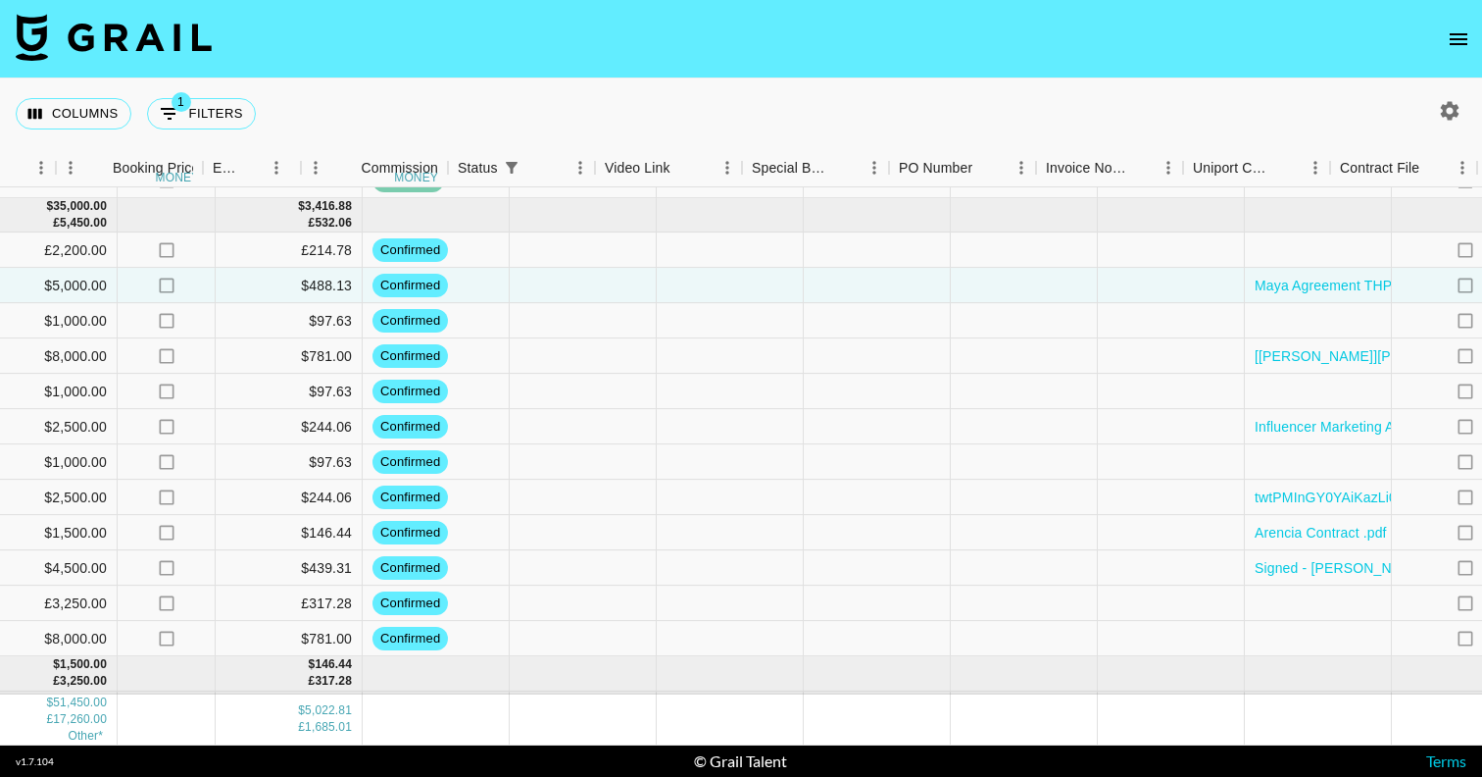
scroll to position [745, 1536]
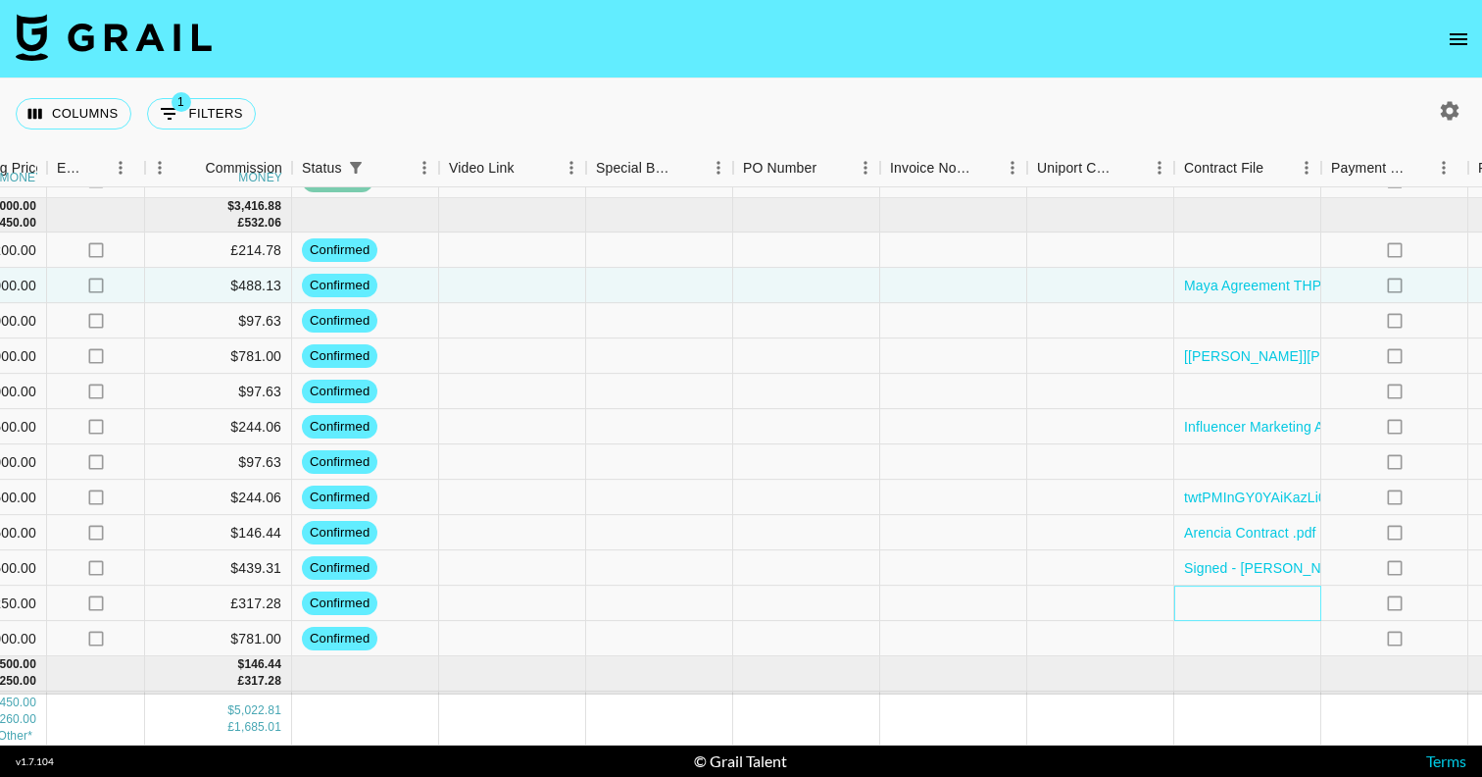
click at [1285, 608] on div at bounding box center [1248, 602] width 147 height 35
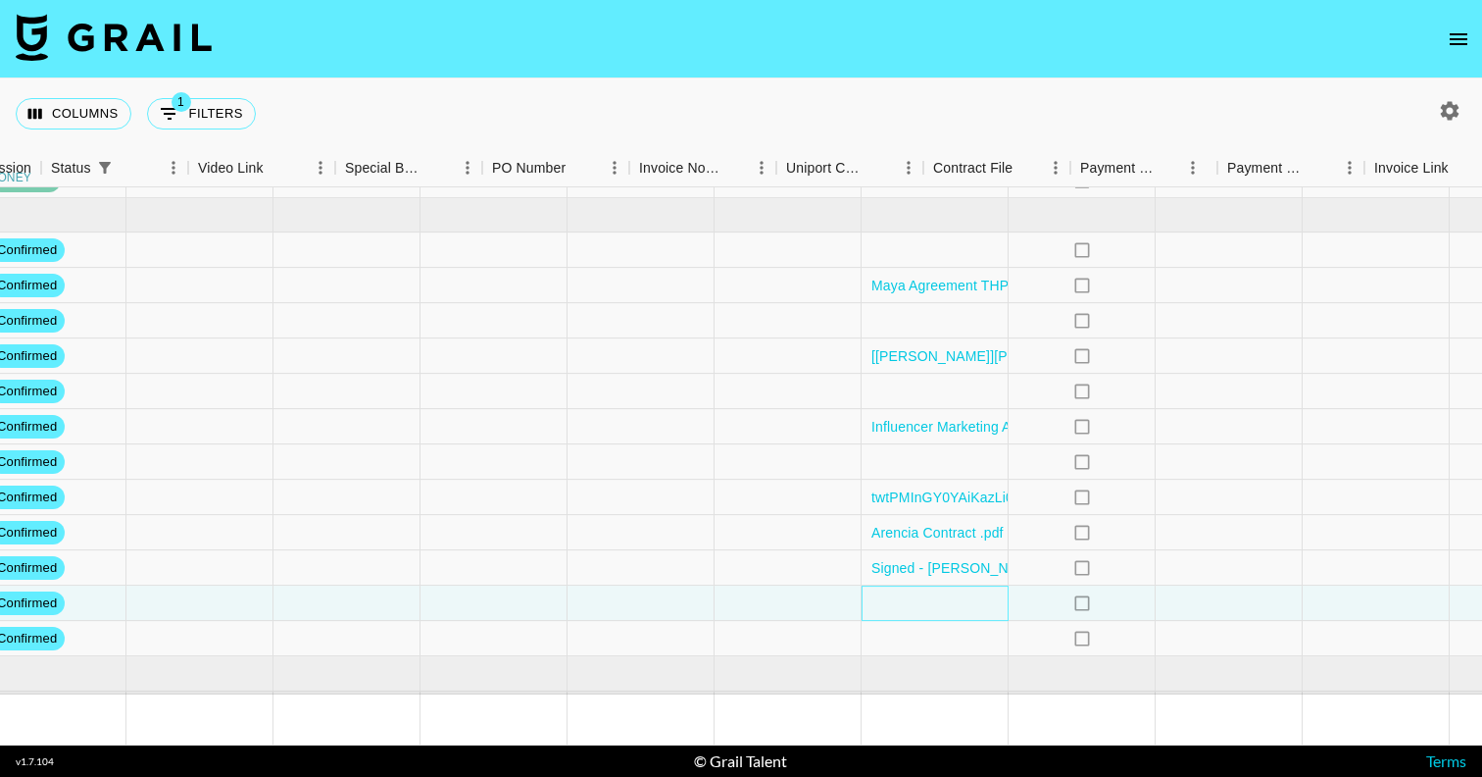
scroll to position [745, 1857]
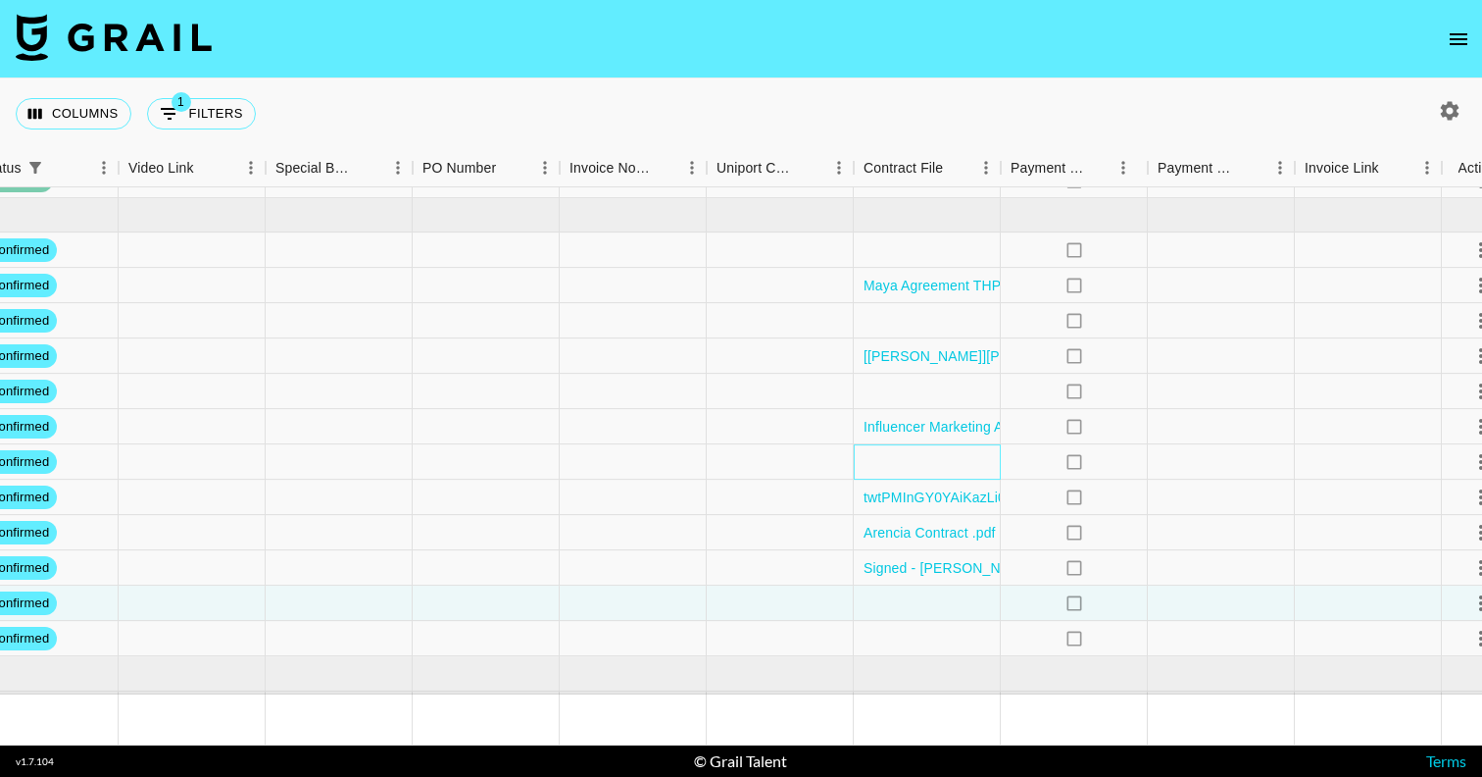
click at [936, 458] on div at bounding box center [927, 461] width 147 height 35
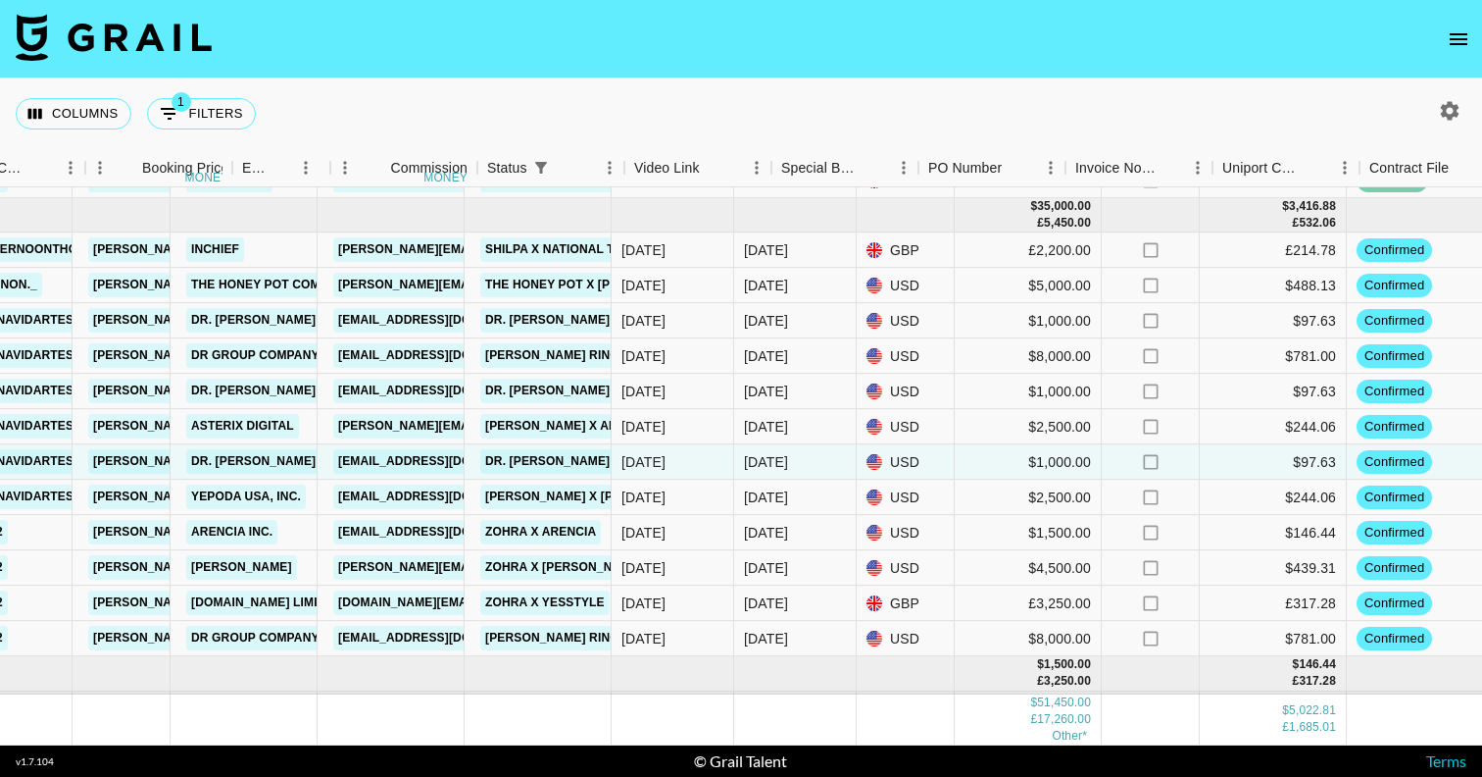
scroll to position [745, 0]
